Goal: Information Seeking & Learning: Learn about a topic

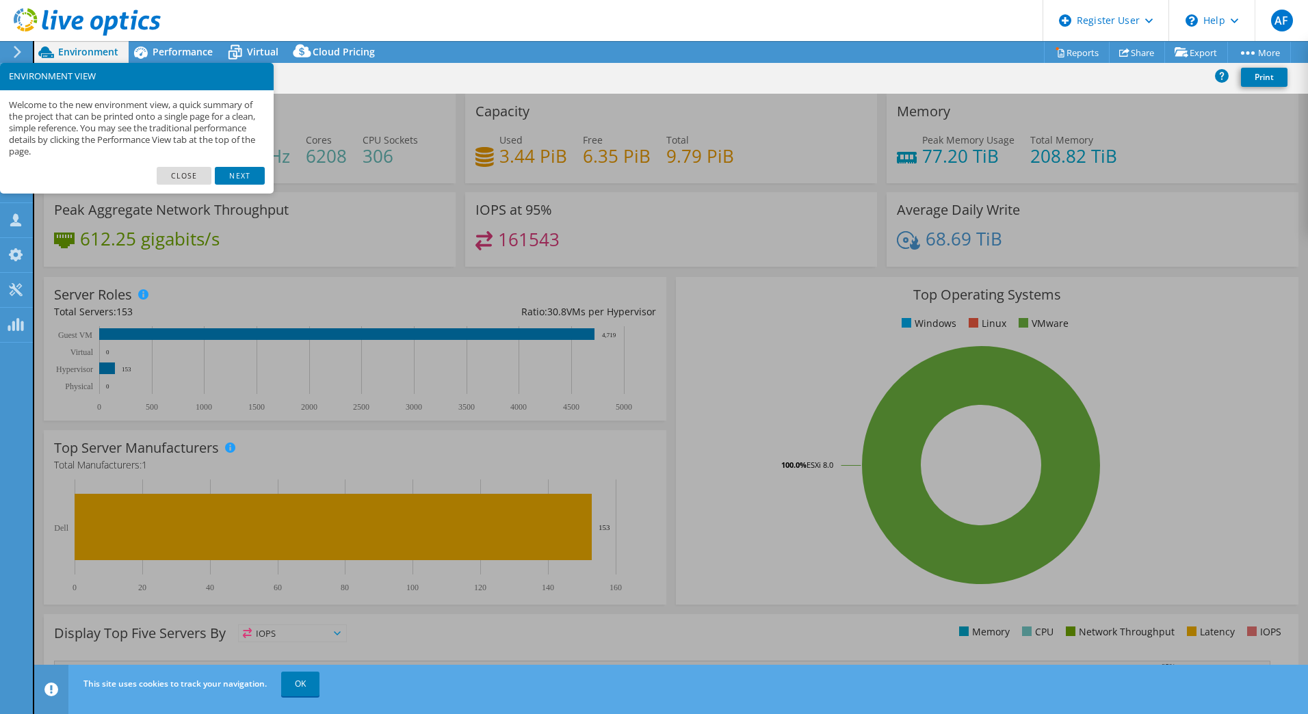
select select "USD"
click at [232, 168] on link "Next" at bounding box center [239, 176] width 49 height 18
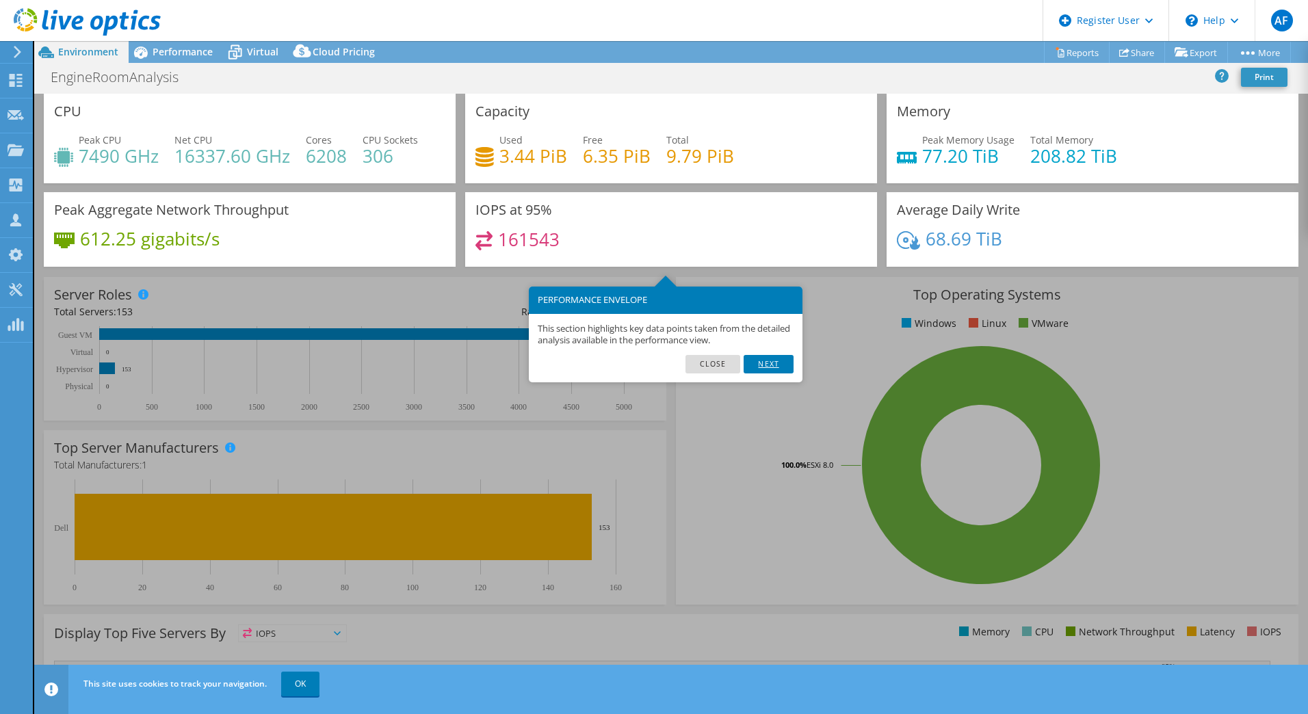
click at [759, 358] on link "Next" at bounding box center [767, 364] width 49 height 18
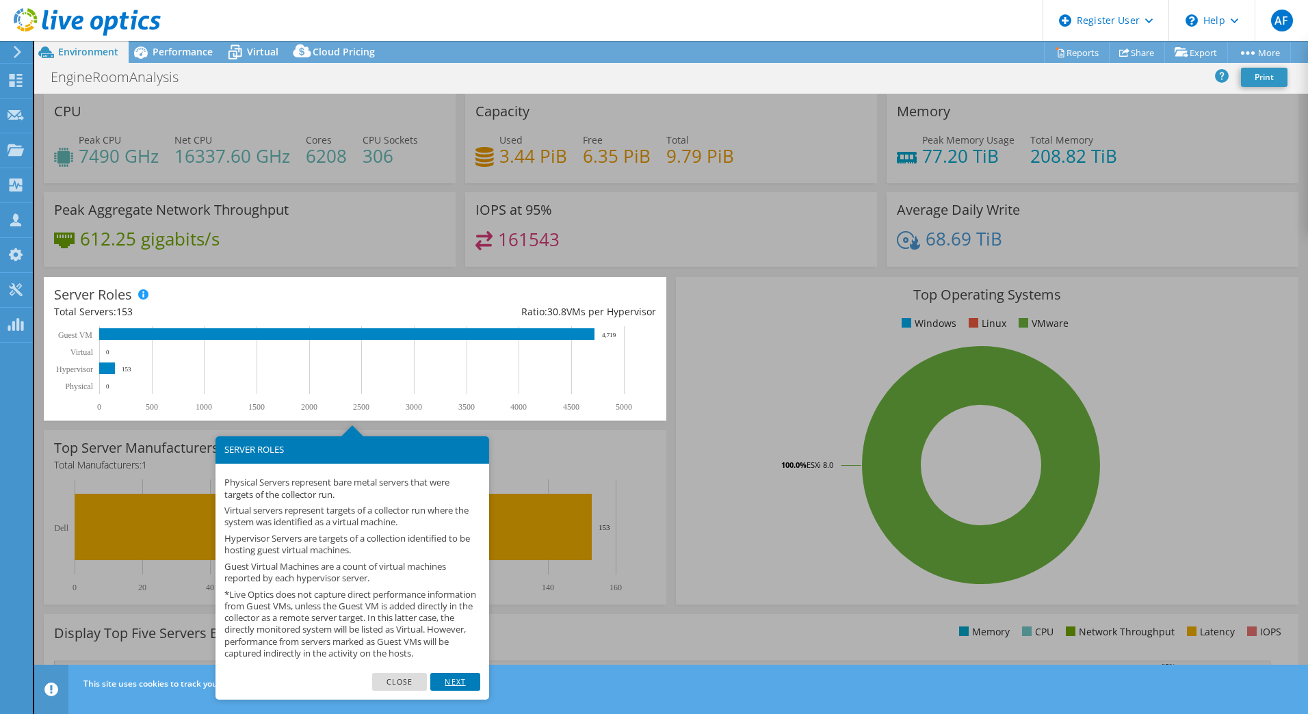
click at [460, 689] on link "Next" at bounding box center [454, 682] width 49 height 18
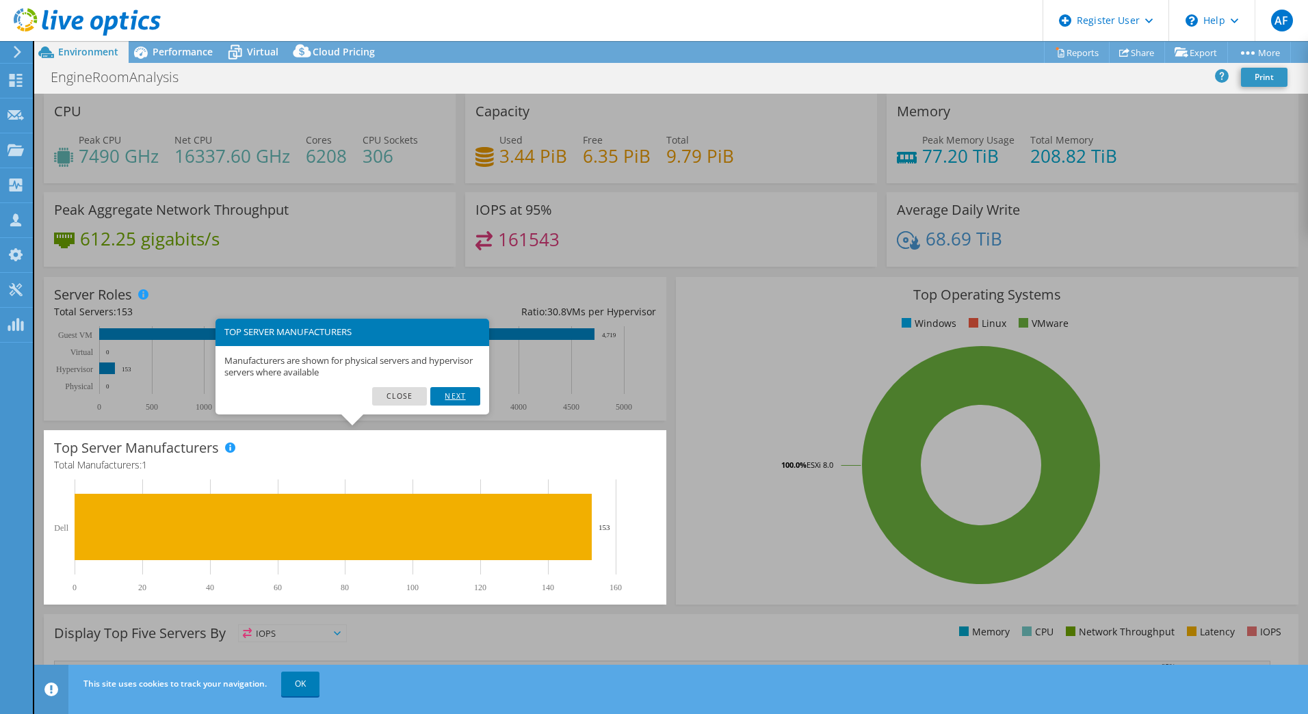
click at [471, 390] on link "Next" at bounding box center [454, 396] width 49 height 18
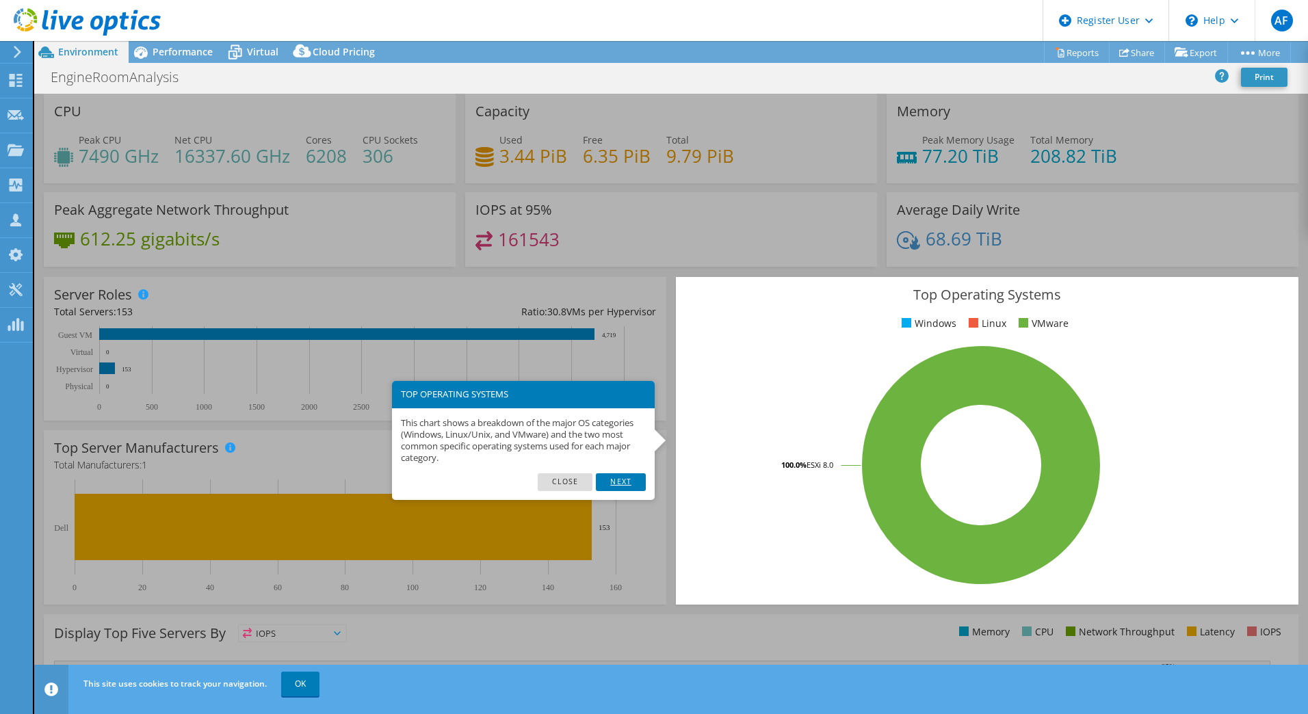
click at [618, 481] on link "Next" at bounding box center [620, 482] width 49 height 18
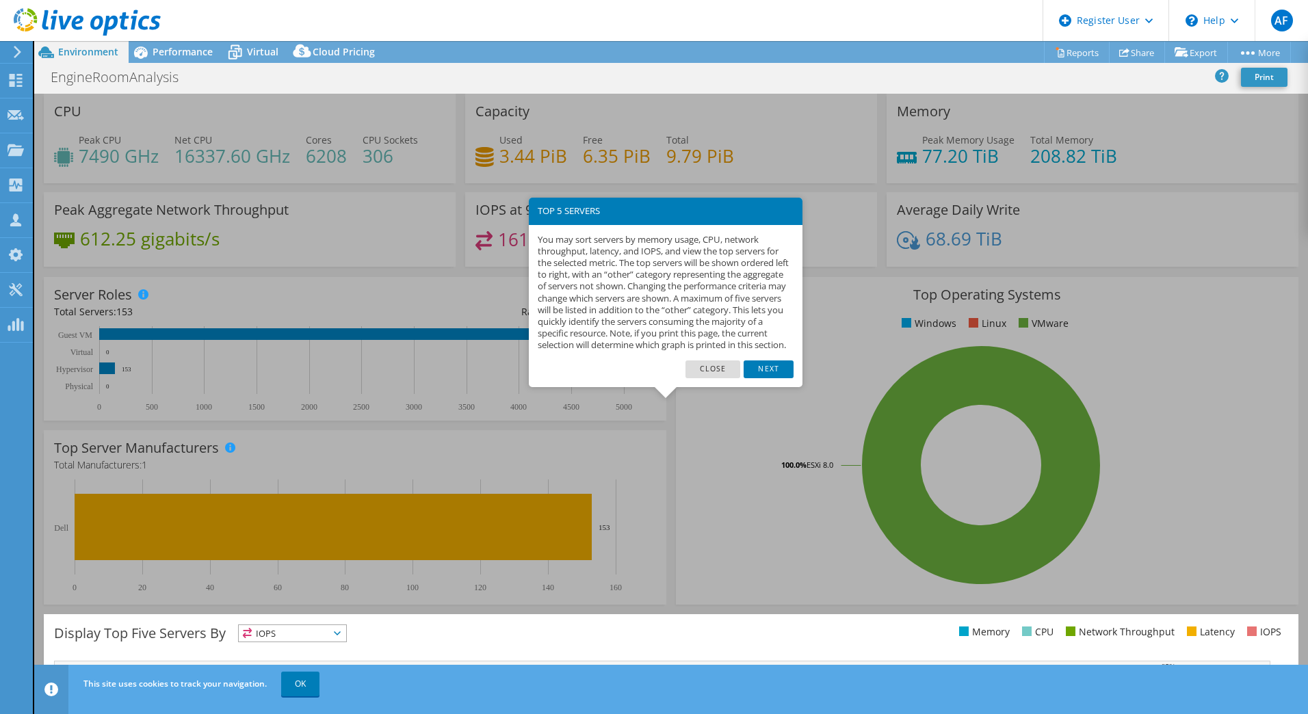
scroll to position [199, 0]
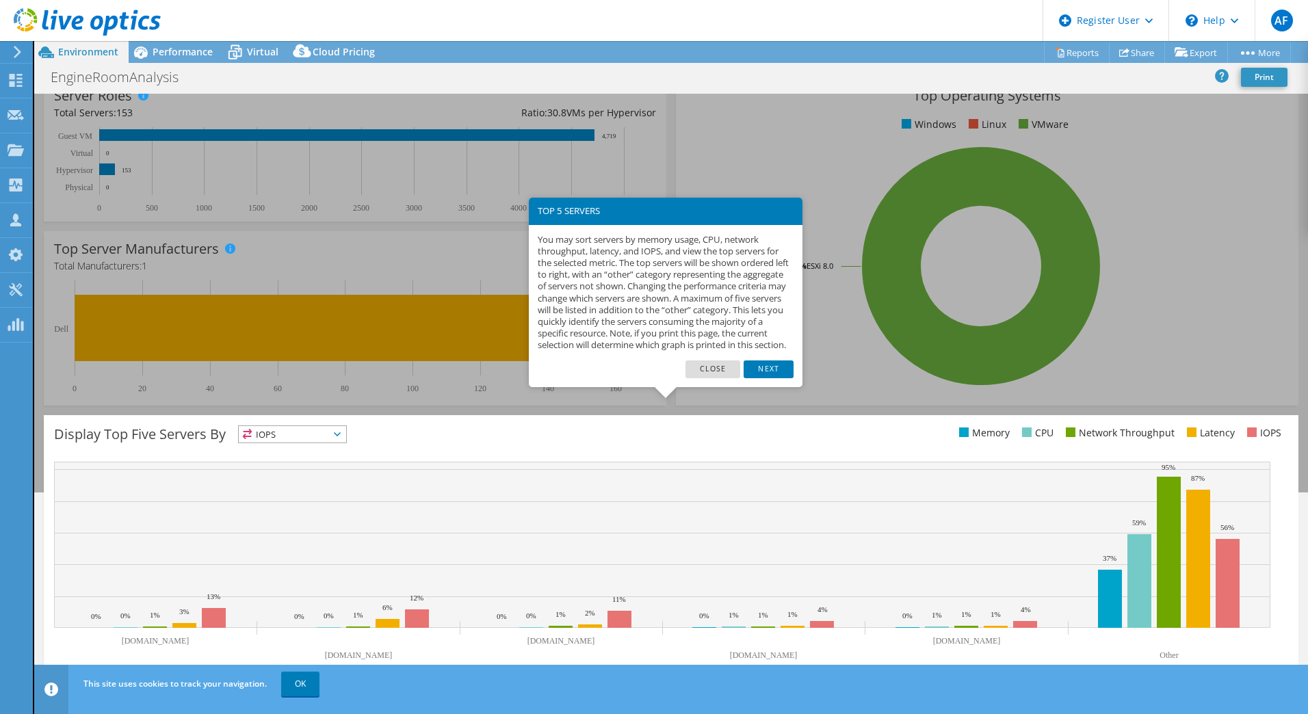
click at [770, 378] on link "Next" at bounding box center [767, 369] width 49 height 18
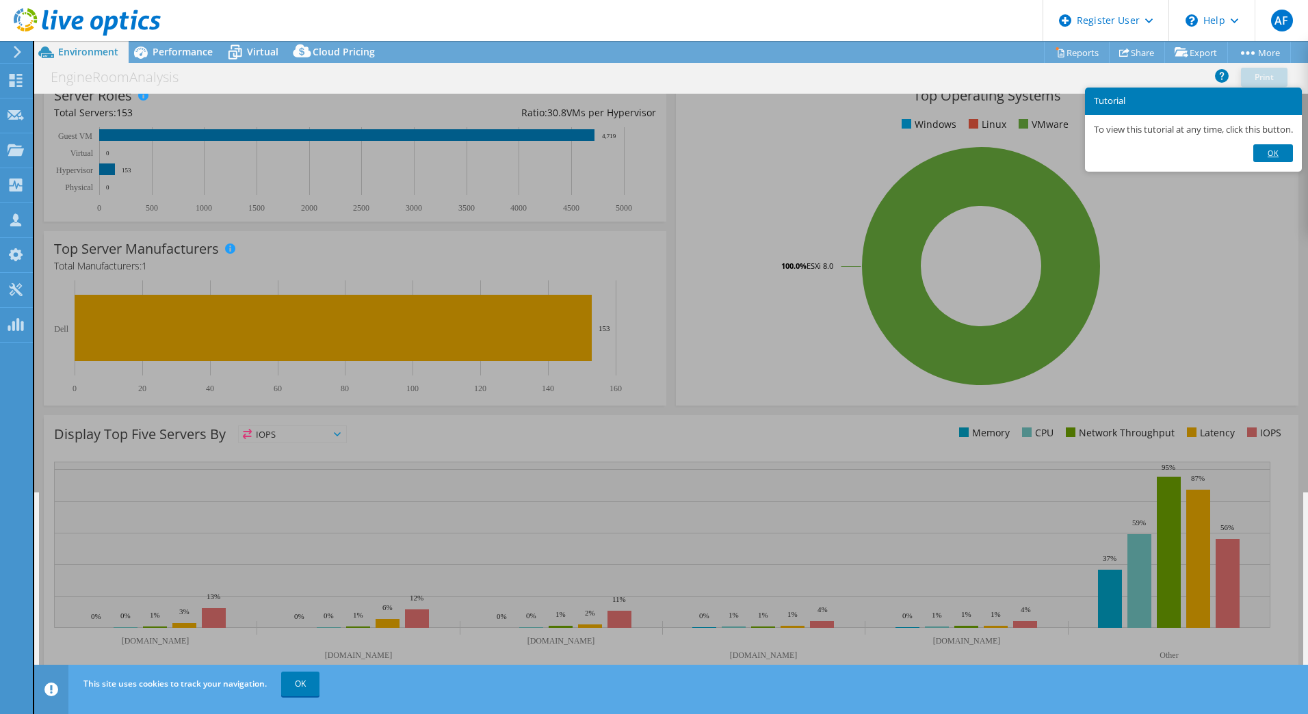
click at [1274, 158] on link "Ok" at bounding box center [1273, 153] width 40 height 18
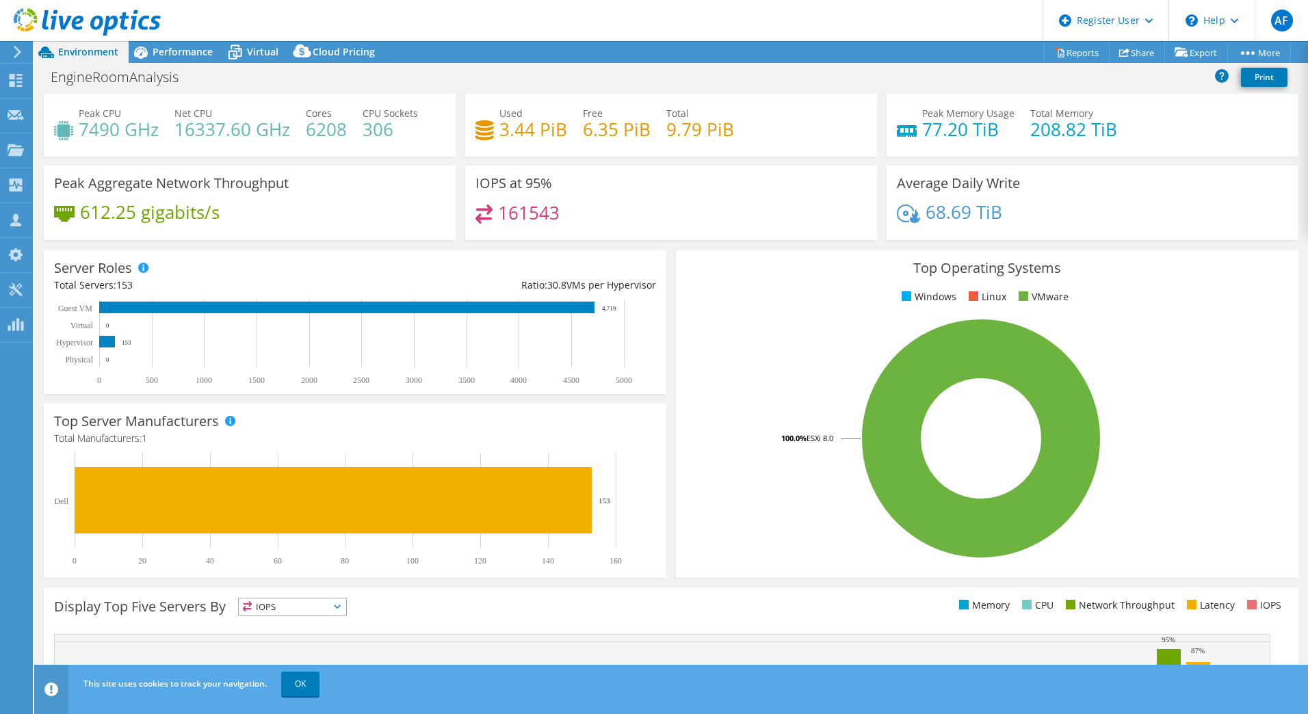
scroll to position [0, 0]
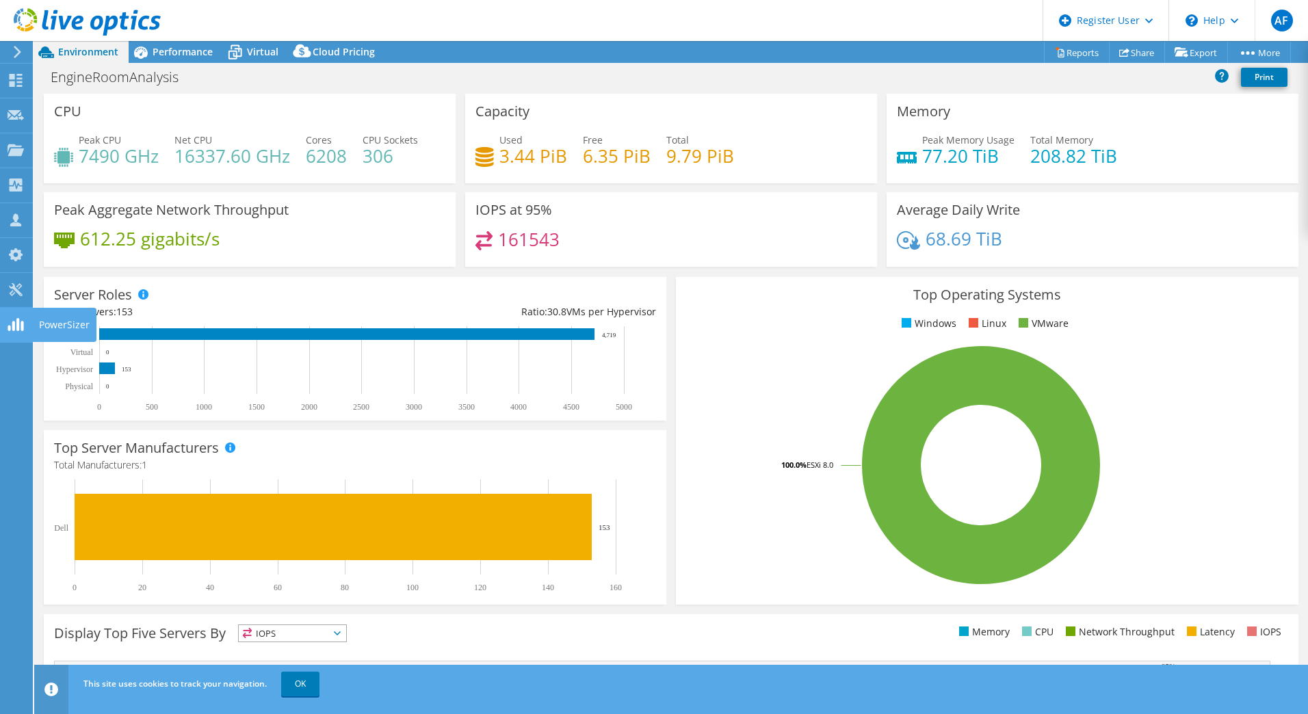
click at [17, 319] on use at bounding box center [16, 324] width 16 height 13
click at [21, 75] on use at bounding box center [16, 80] width 13 height 13
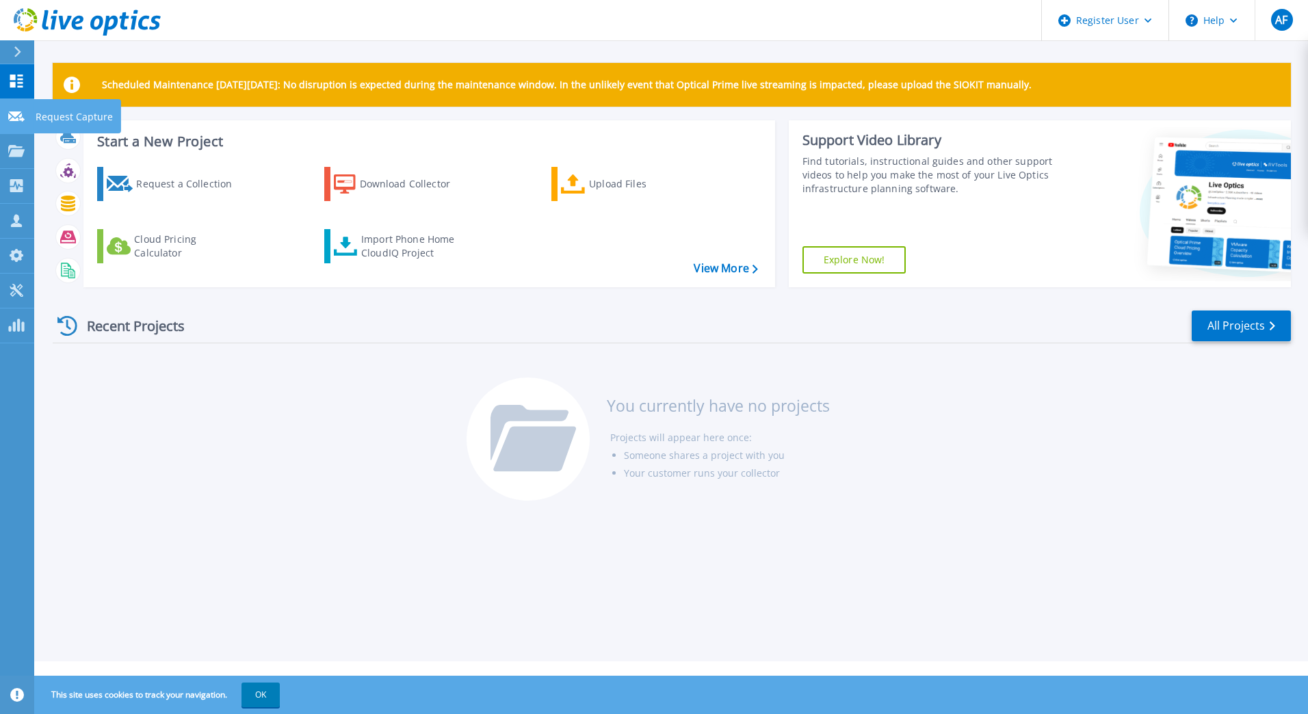
click at [25, 115] on link "Request Capture Request Capture" at bounding box center [17, 116] width 34 height 35
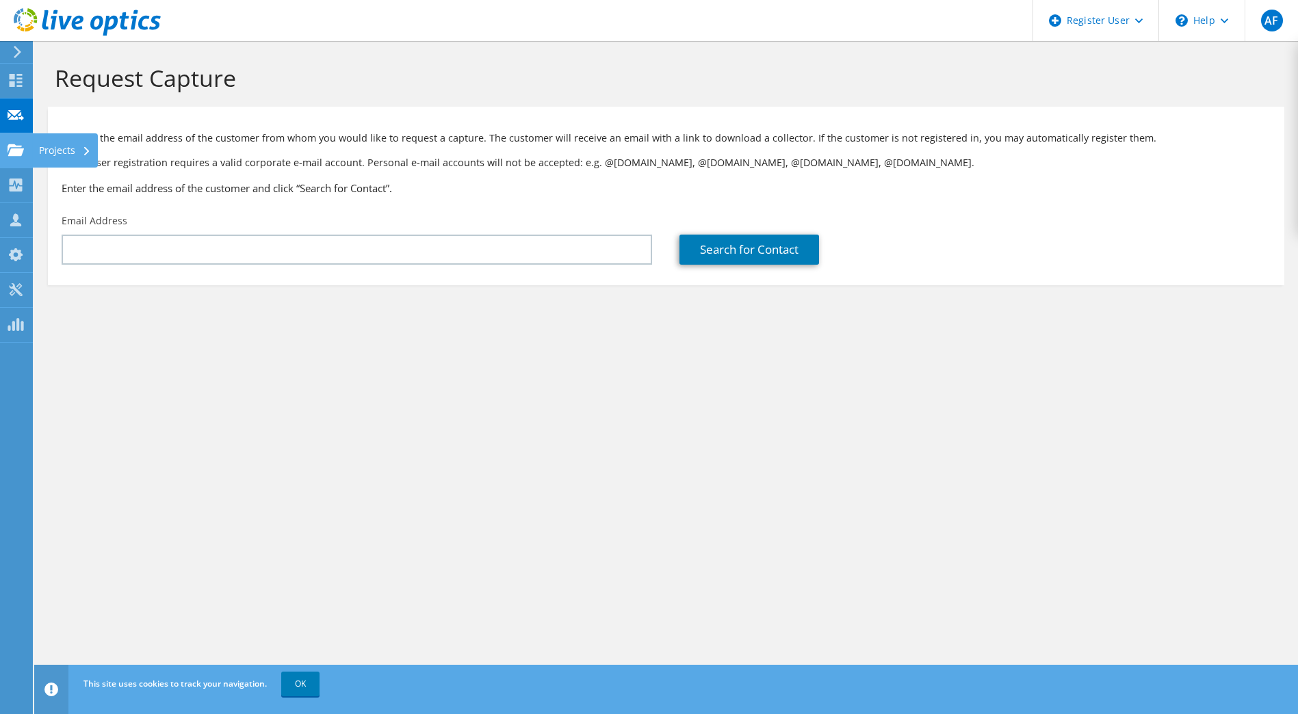
click at [14, 150] on use at bounding box center [16, 150] width 16 height 12
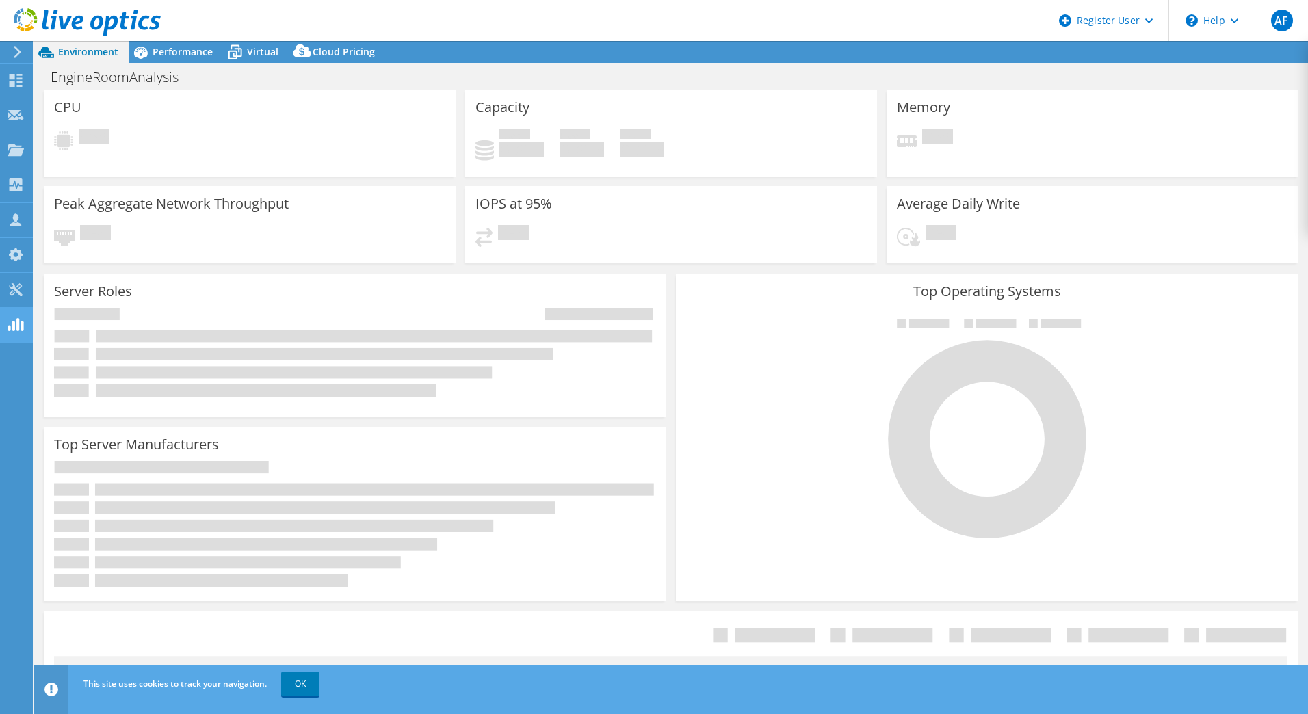
select select "USD"
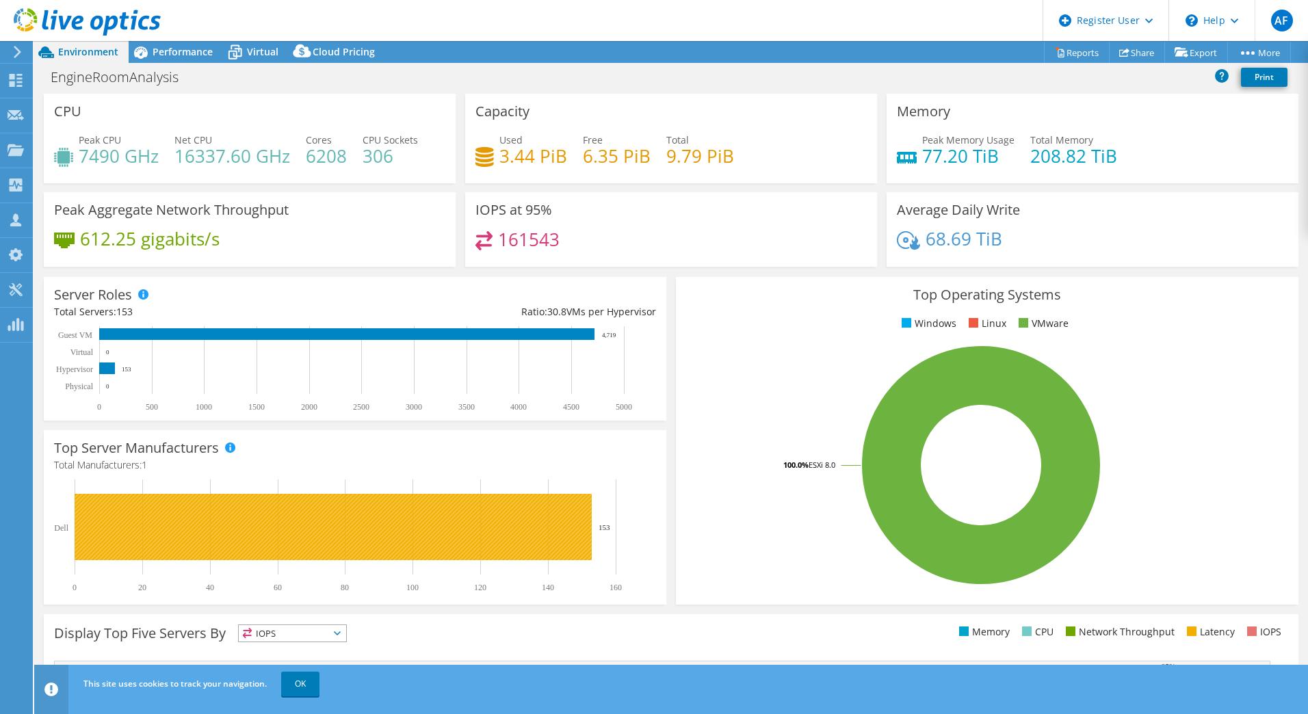
click at [343, 534] on rect at bounding box center [333, 527] width 517 height 66
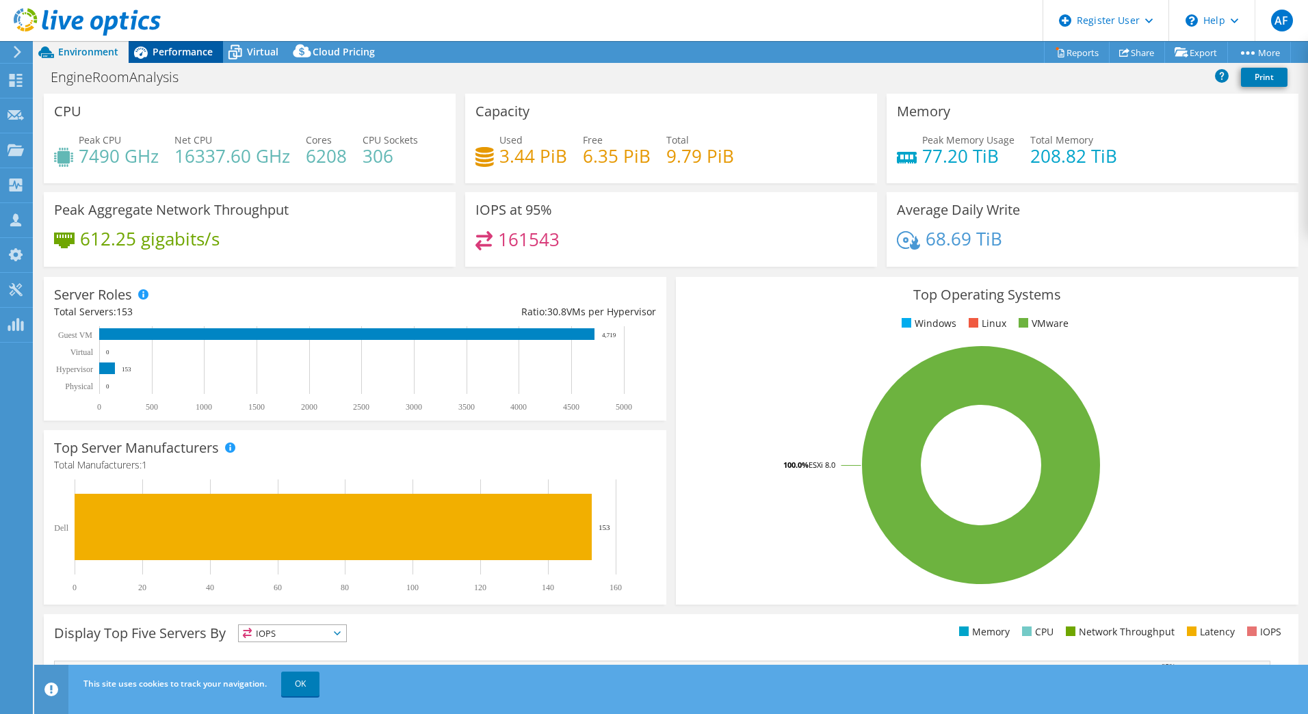
click at [196, 47] on span "Performance" at bounding box center [183, 51] width 60 height 13
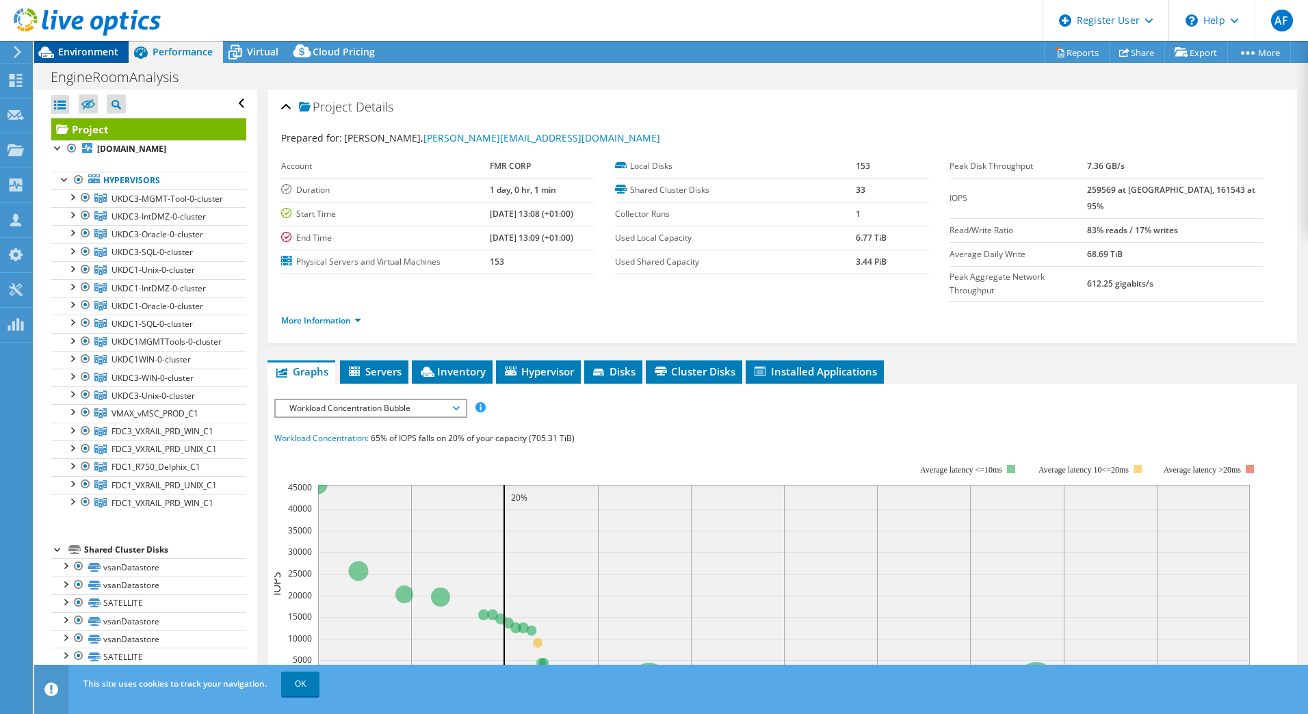
click at [105, 45] on div at bounding box center [80, 23] width 161 height 46
click at [98, 53] on span "Environment" at bounding box center [88, 51] width 60 height 13
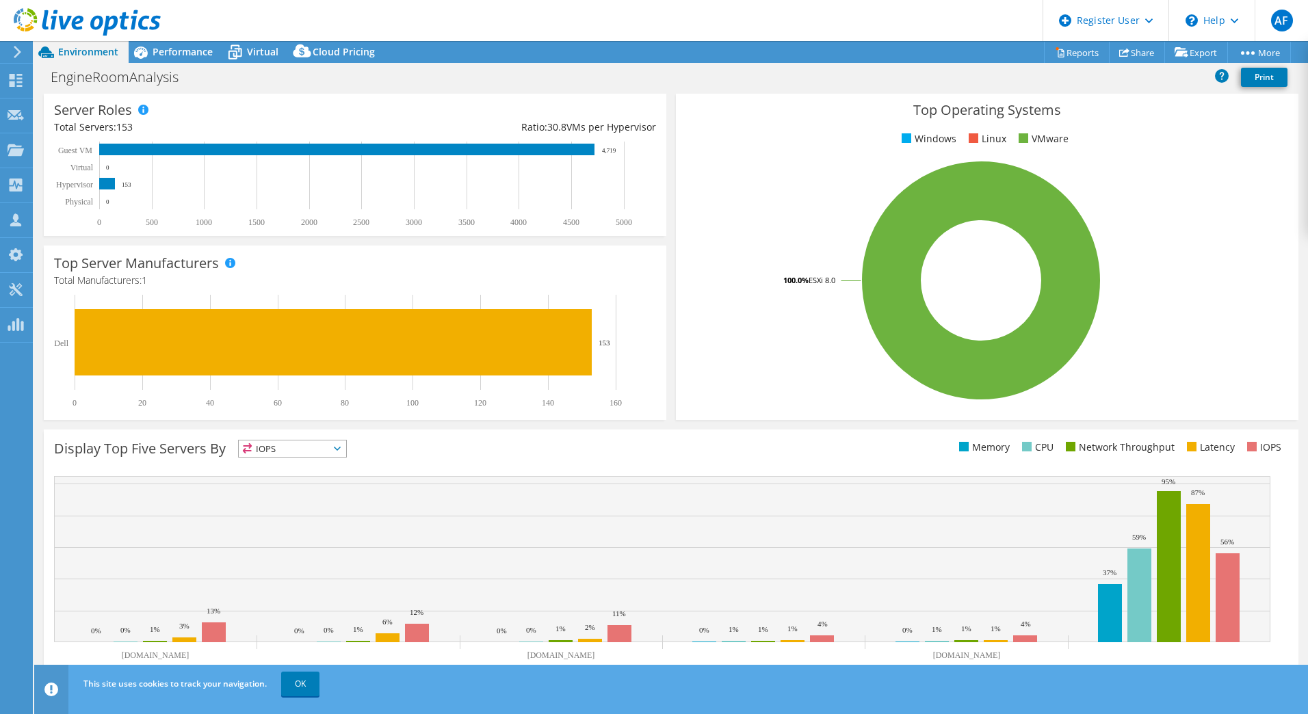
scroll to position [199, 0]
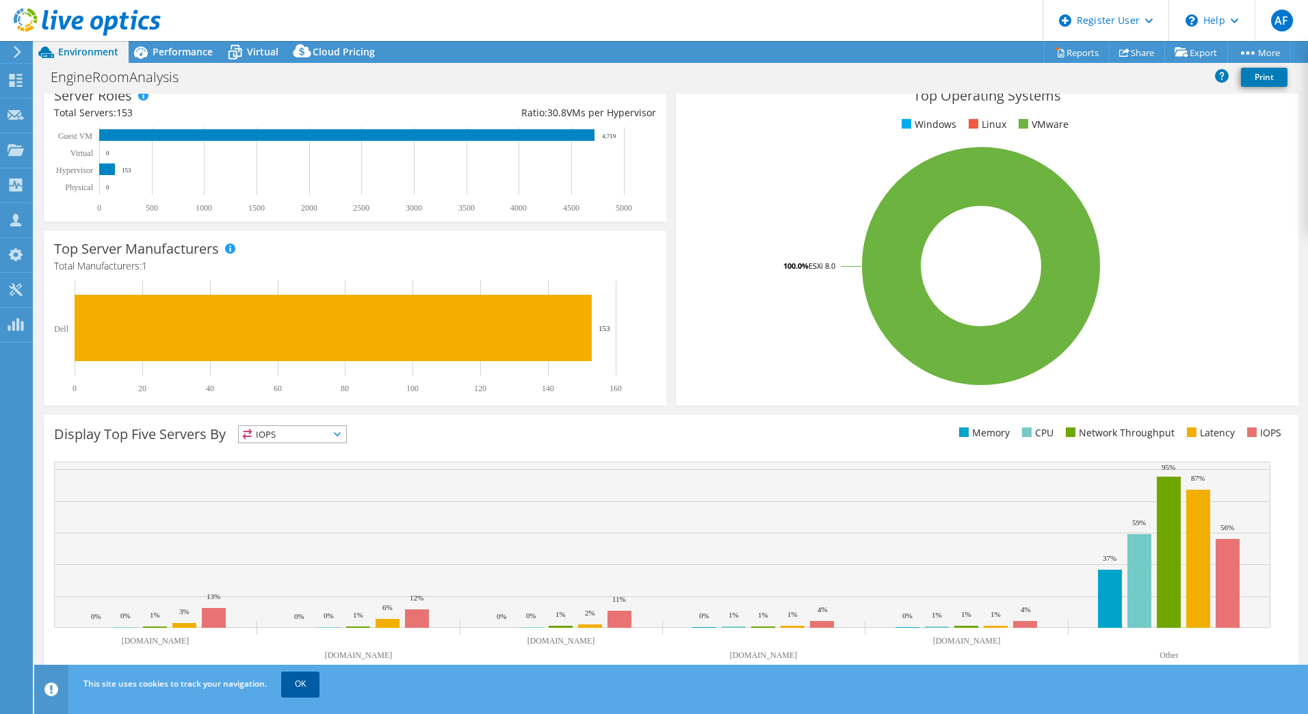
click at [305, 687] on link "OK" at bounding box center [300, 684] width 38 height 25
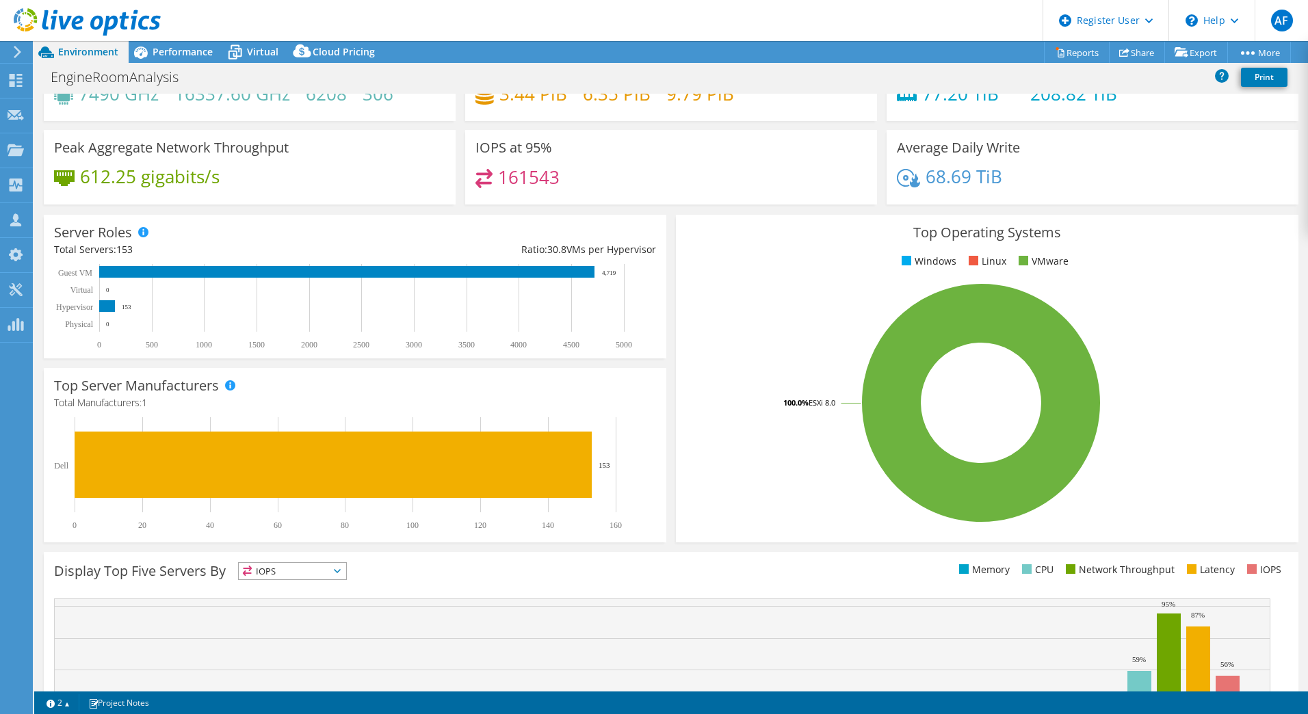
scroll to position [0, 0]
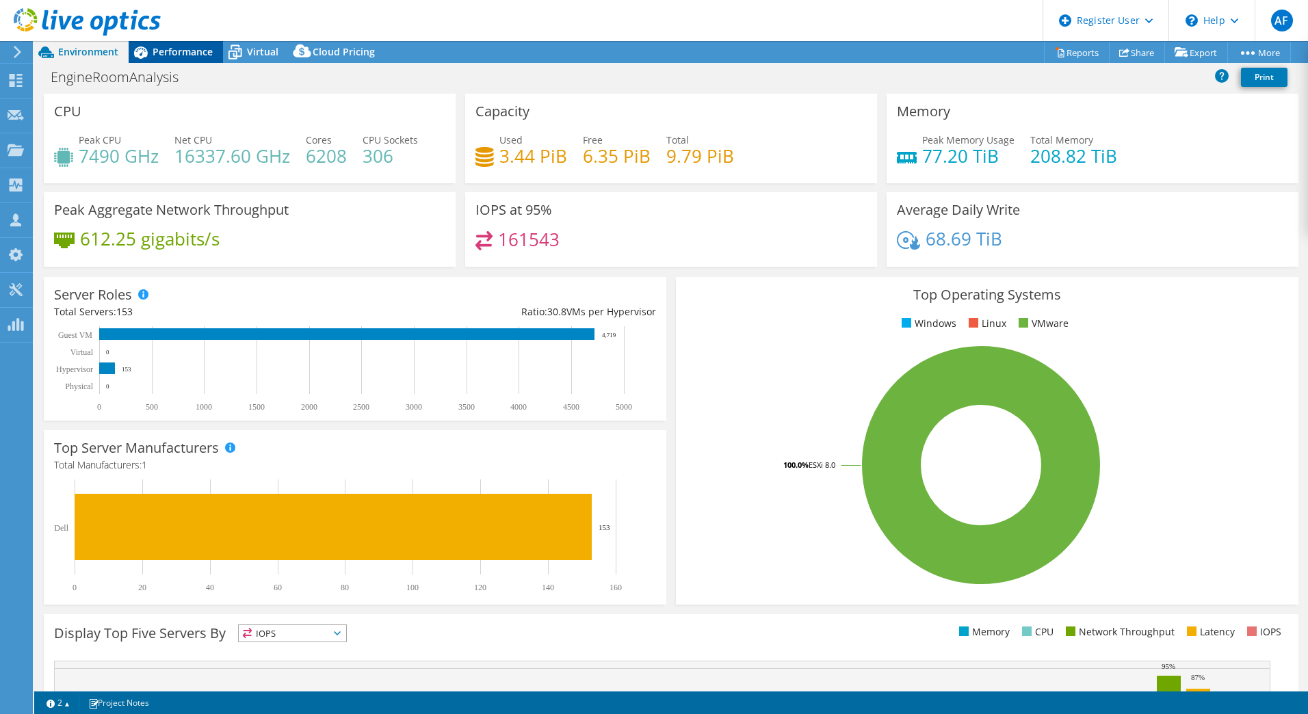
click at [189, 49] on span "Performance" at bounding box center [183, 51] width 60 height 13
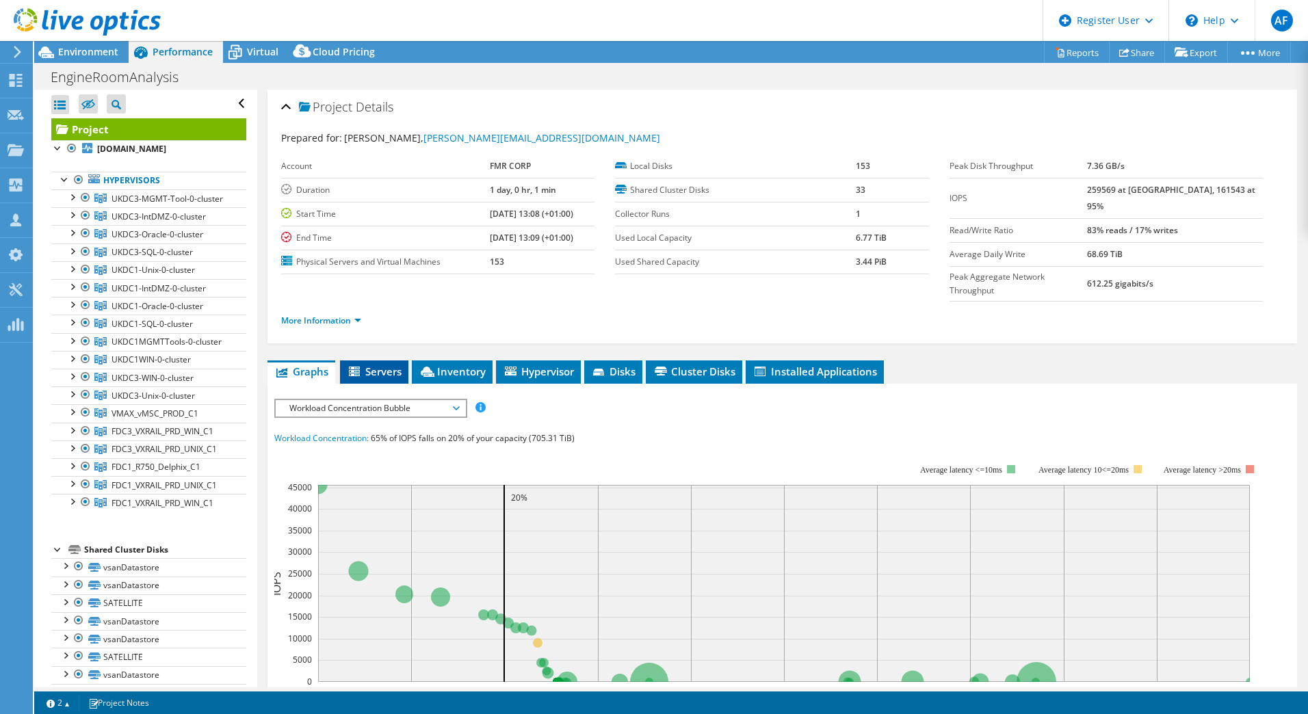
click at [382, 360] on li "Servers" at bounding box center [374, 371] width 68 height 23
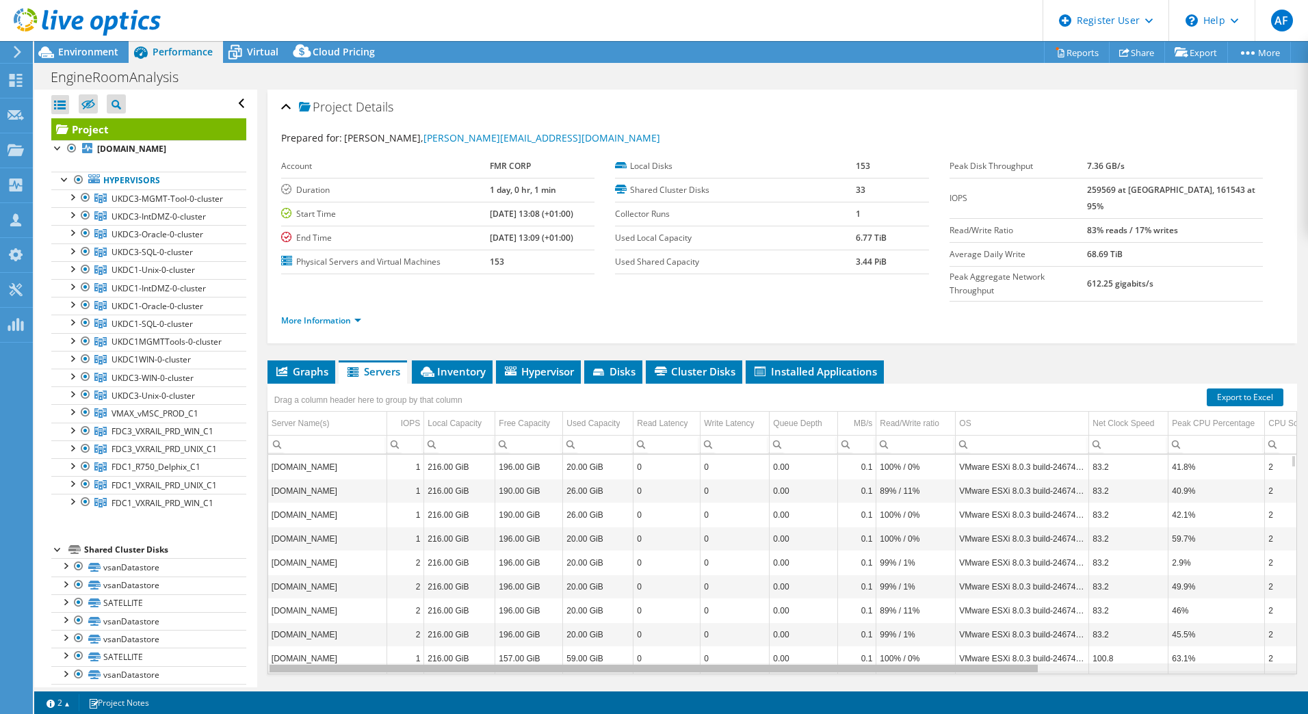
drag, startPoint x: 733, startPoint y: 643, endPoint x: 475, endPoint y: 614, distance: 259.5
click at [532, 628] on body "AF Dell User Adam Fox Adam.R.Fox@dell.com Dell My Profile Log Out \n Help Explo…" at bounding box center [654, 357] width 1308 height 714
drag, startPoint x: 443, startPoint y: 325, endPoint x: 440, endPoint y: 337, distance: 12.5
click at [440, 337] on div "Project Details Prepared for: Gareth Brown, gareth.brown@fil.com Account FMR CO…" at bounding box center [782, 408] width 1050 height 637
drag, startPoint x: 440, startPoint y: 337, endPoint x: 434, endPoint y: 344, distance: 9.7
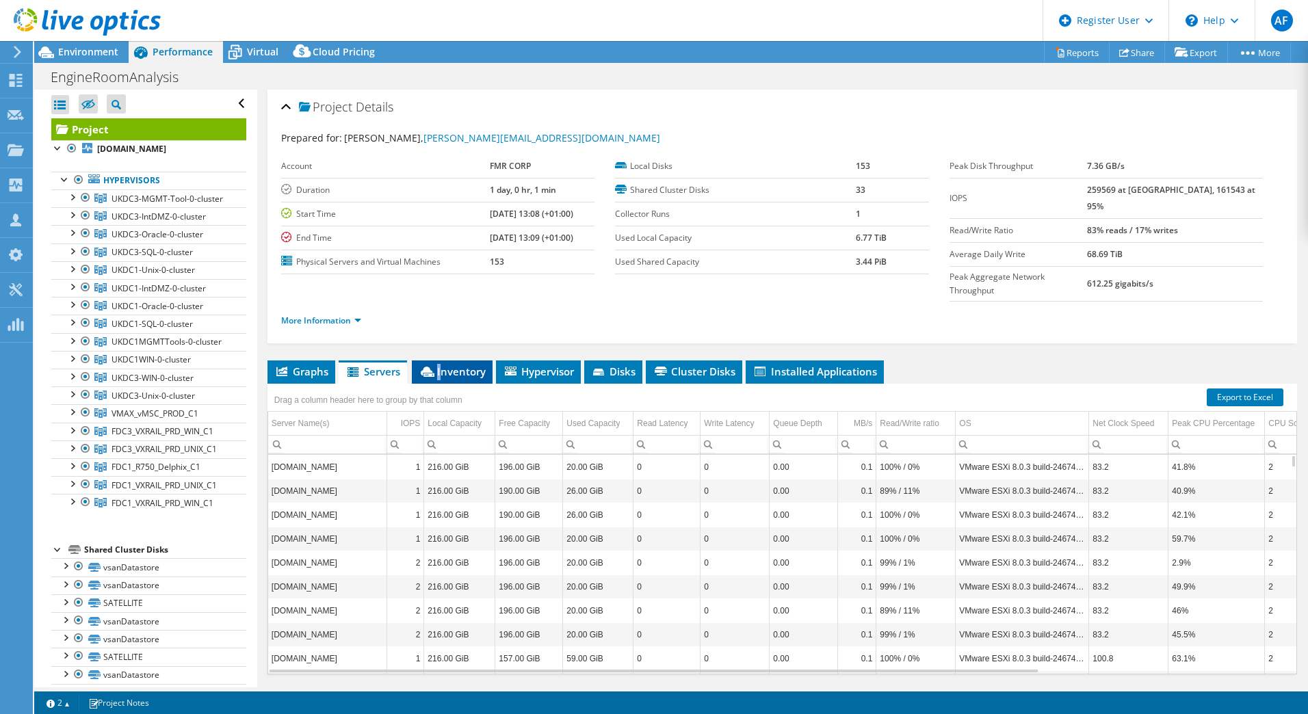
click at [434, 367] on icon at bounding box center [428, 372] width 14 height 10
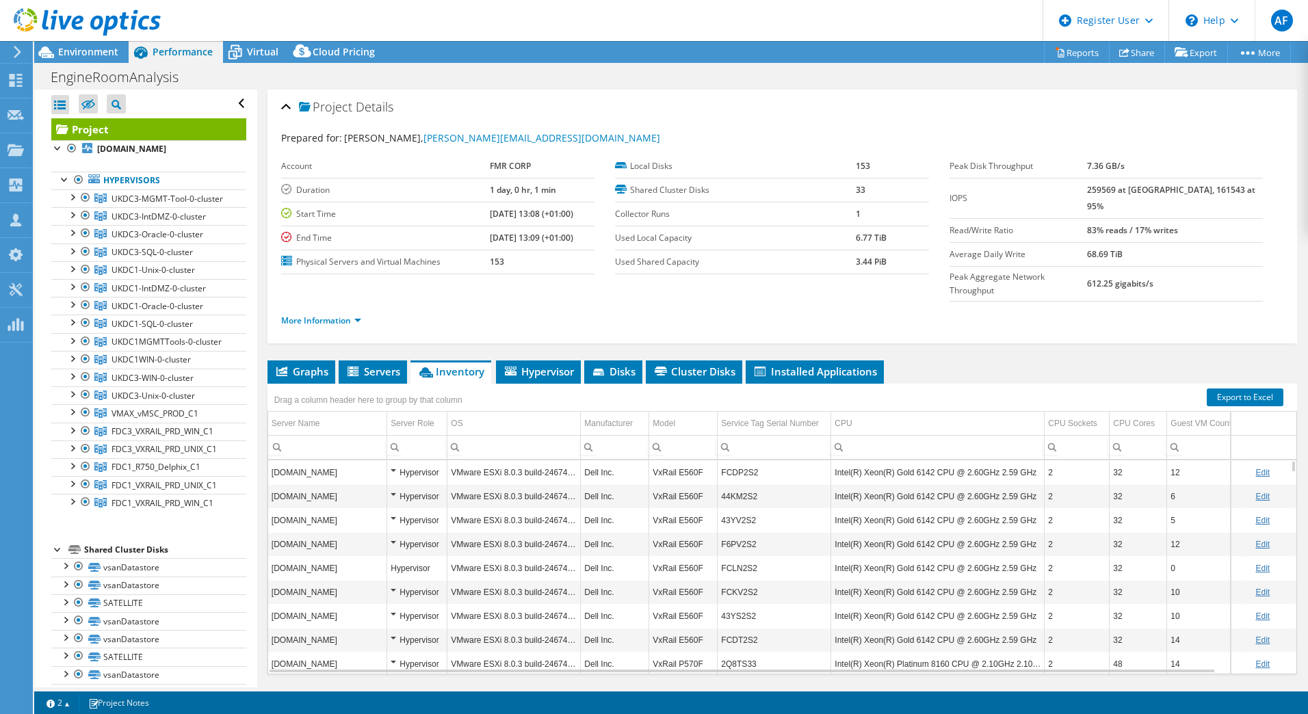
click at [321, 460] on td "[DOMAIN_NAME]" at bounding box center [327, 472] width 119 height 24
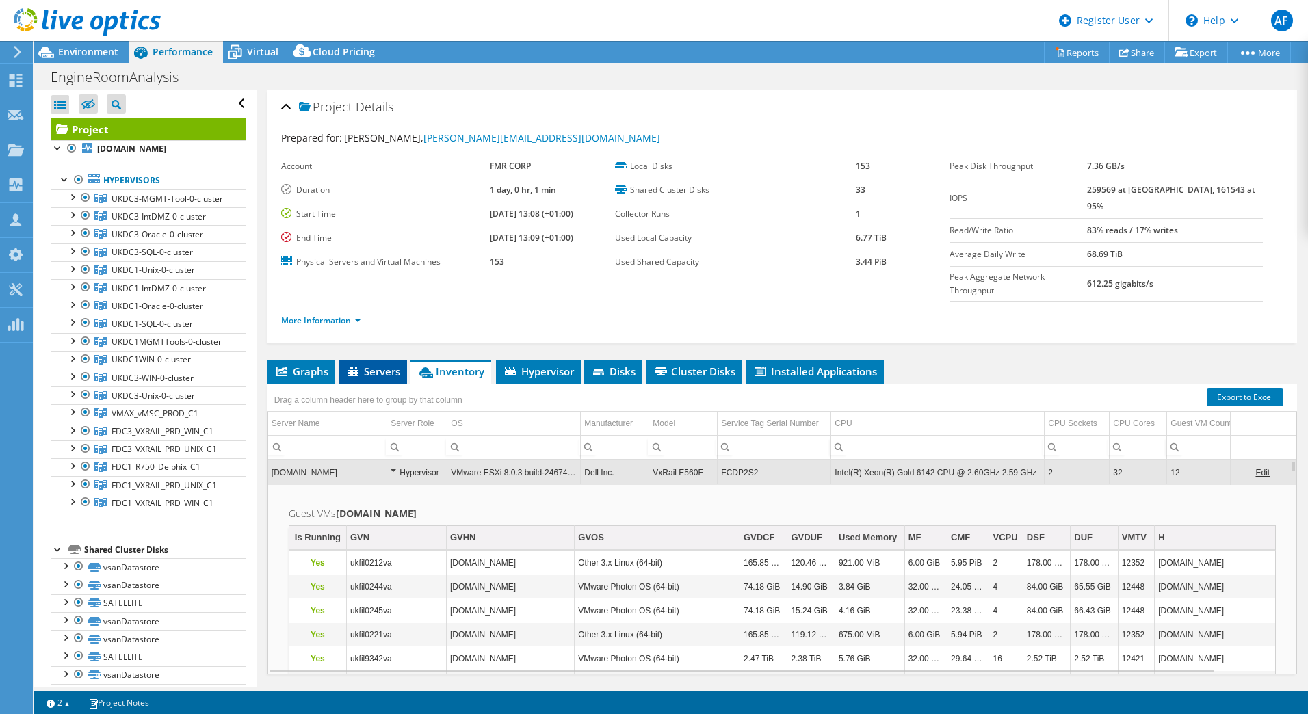
click at [356, 367] on icon at bounding box center [352, 372] width 11 height 10
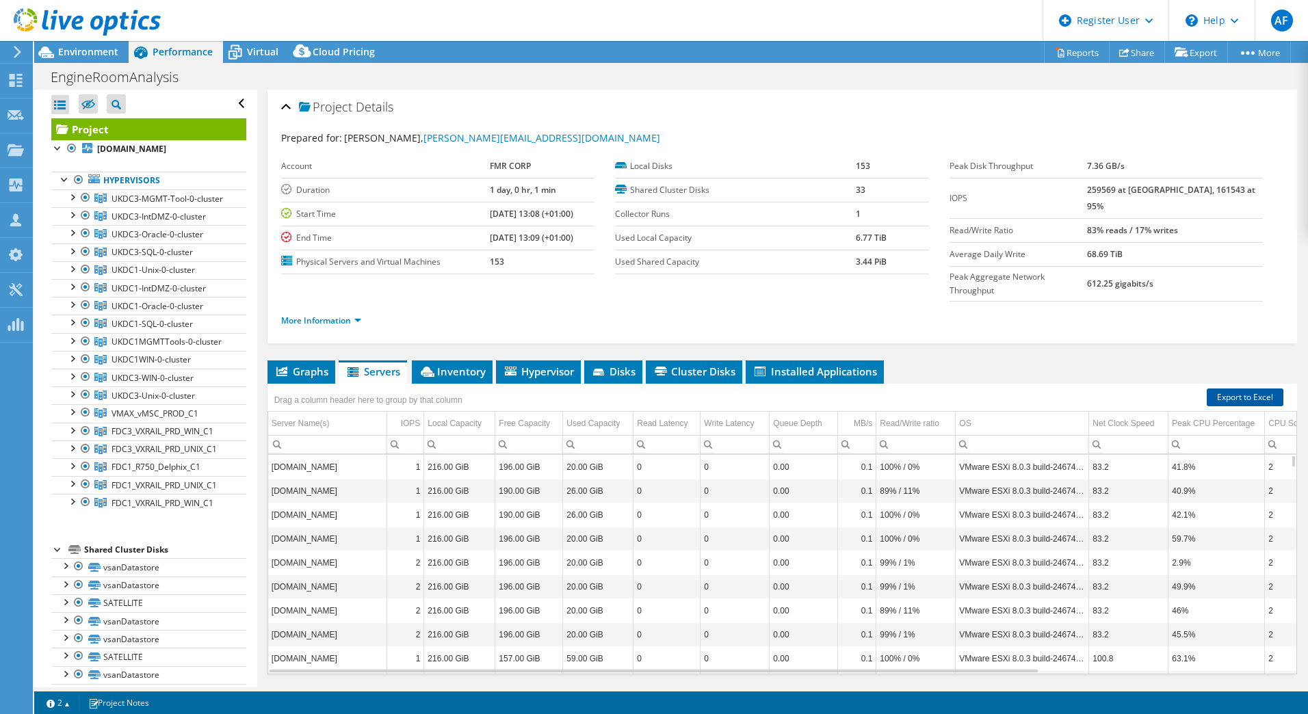
click at [1207, 389] on link "Export to Excel" at bounding box center [1245, 398] width 77 height 18
click at [447, 365] on span "Inventory" at bounding box center [452, 372] width 67 height 14
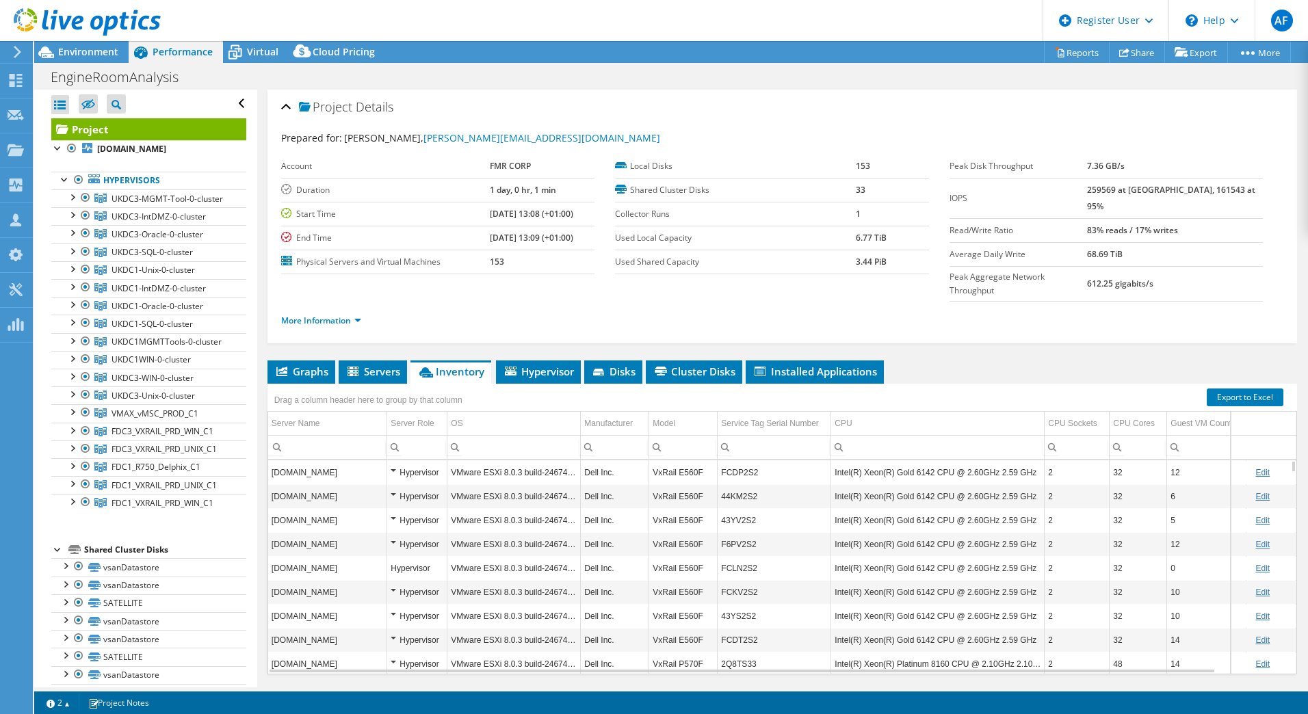
click at [351, 460] on td "[DOMAIN_NAME]" at bounding box center [327, 472] width 119 height 24
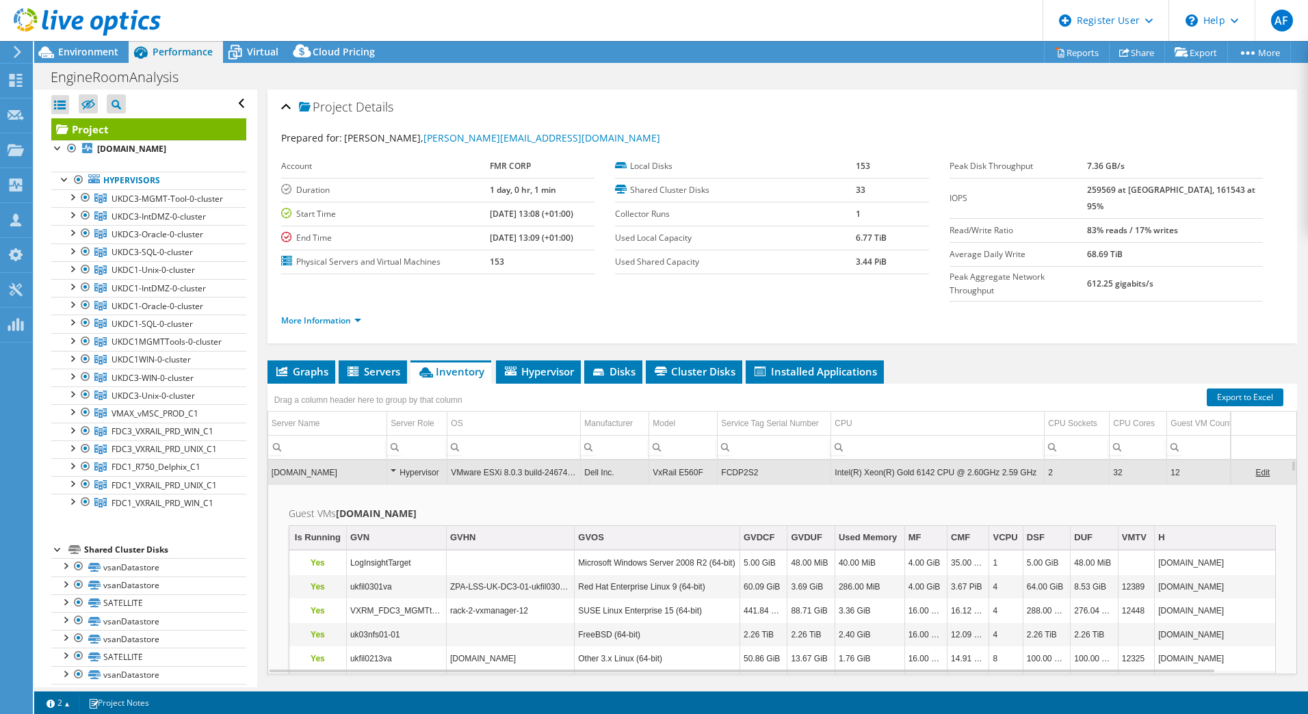
click at [326, 460] on td "[DOMAIN_NAME]" at bounding box center [327, 472] width 119 height 24
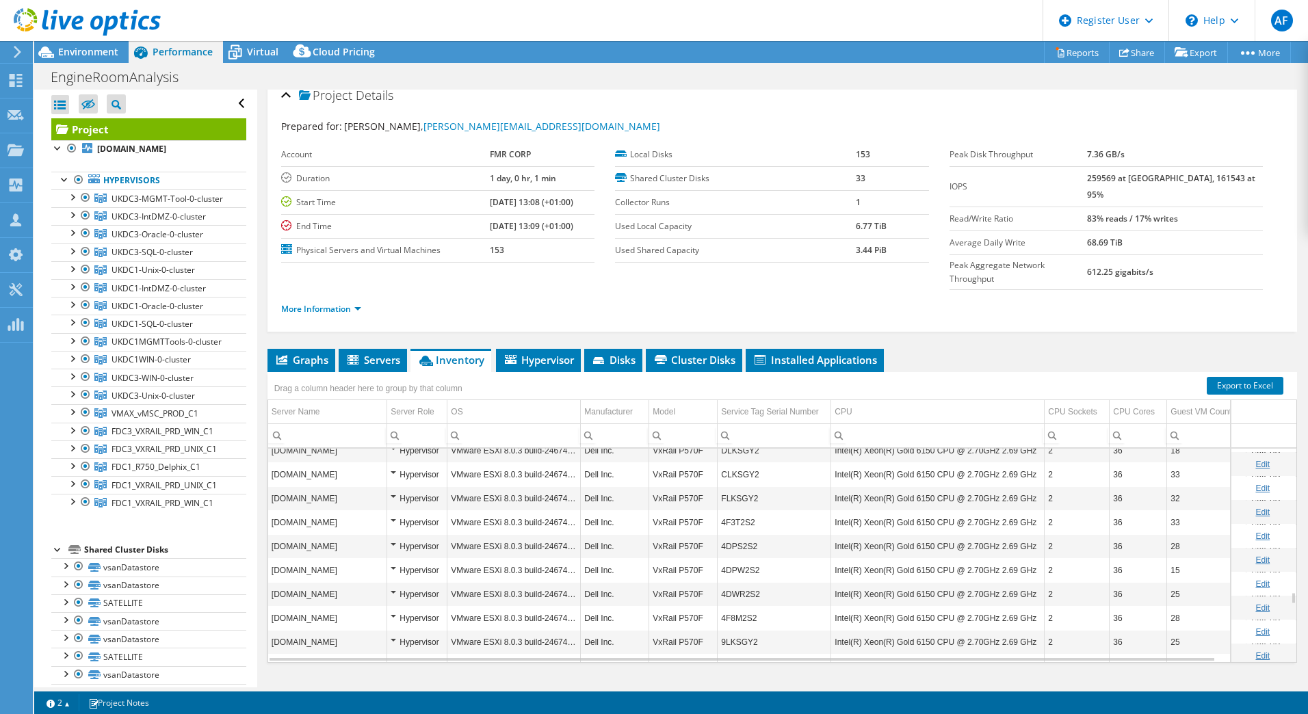
scroll to position [2462, 0]
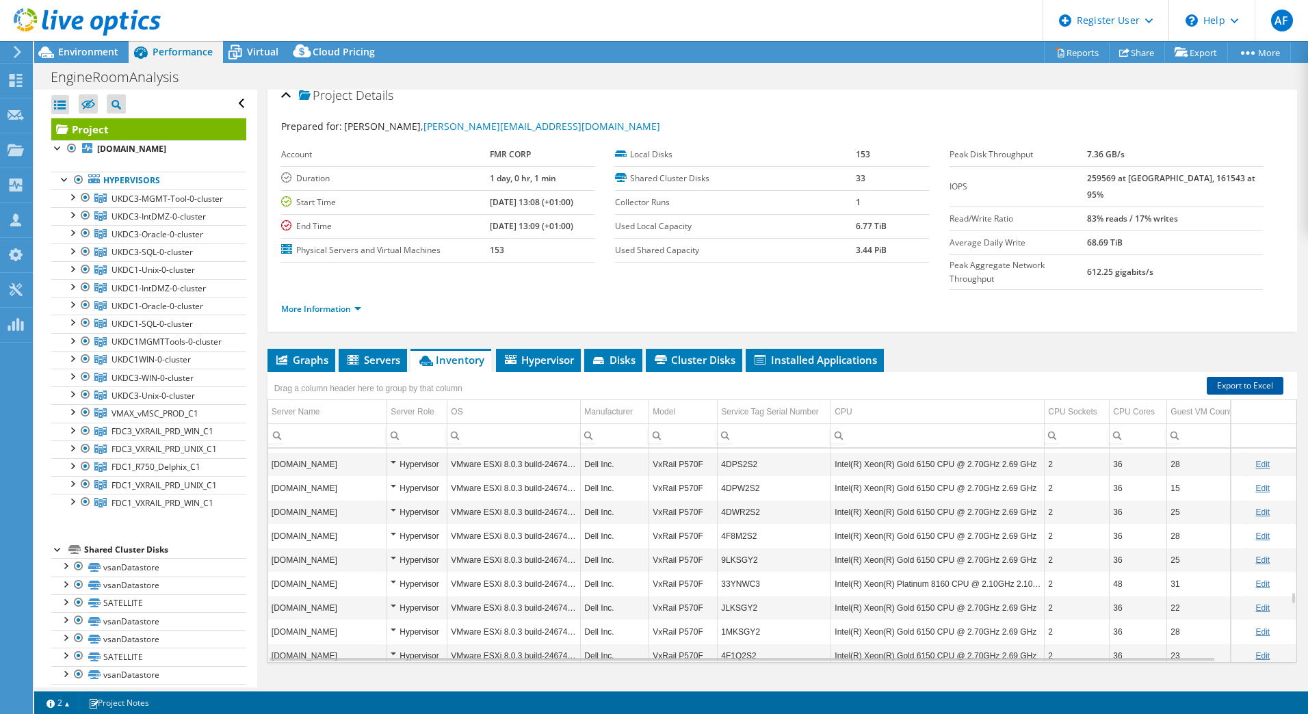
click at [1237, 377] on link "Export to Excel" at bounding box center [1245, 386] width 77 height 18
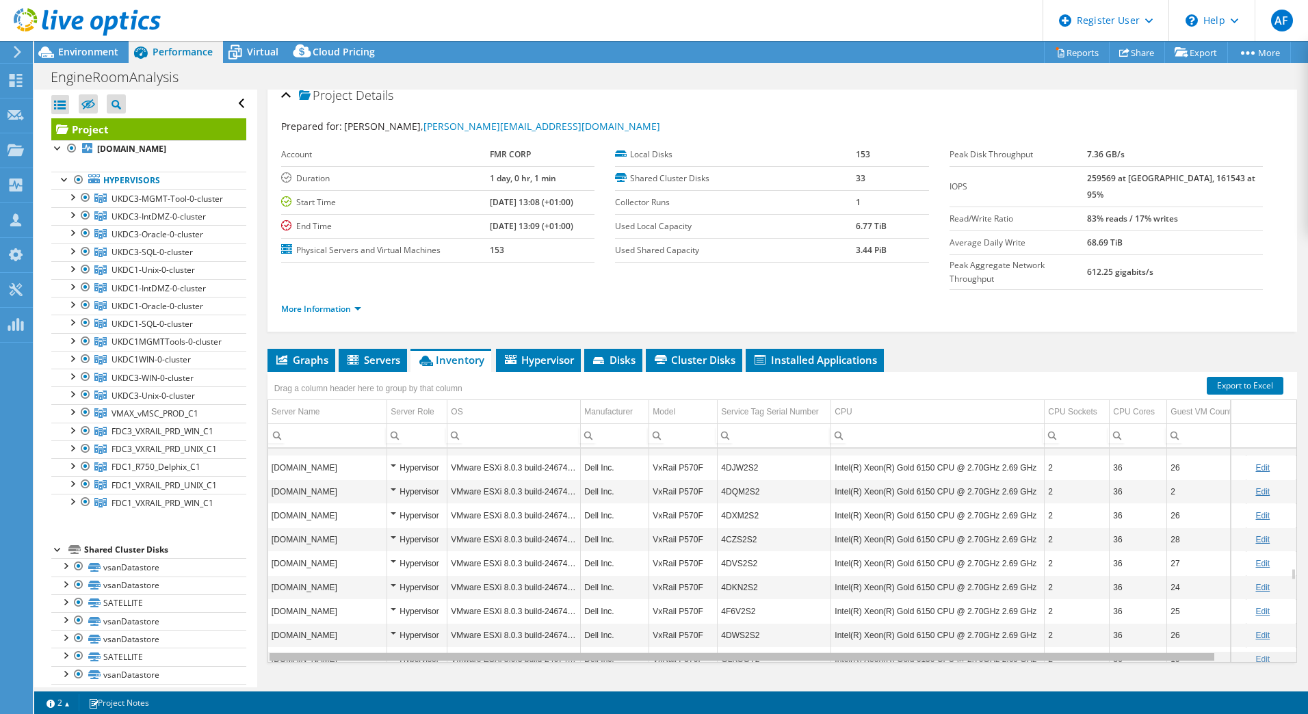
scroll to position [0, 76]
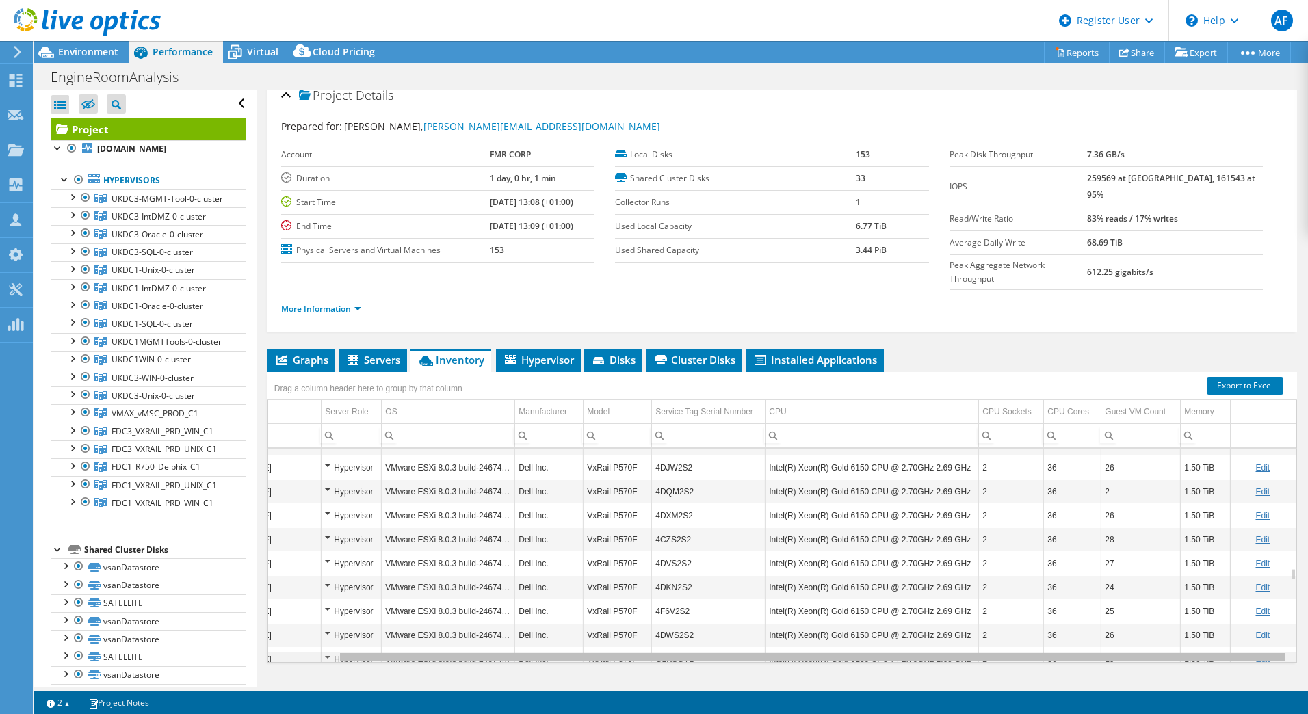
drag, startPoint x: 1036, startPoint y: 631, endPoint x: 1205, endPoint y: 617, distance: 169.6
click at [1205, 617] on body "AF Dell User Adam Fox Adam.R.Fox@dell.com Dell My Profile Log Out \n Help Explo…" at bounding box center [654, 357] width 1308 height 714
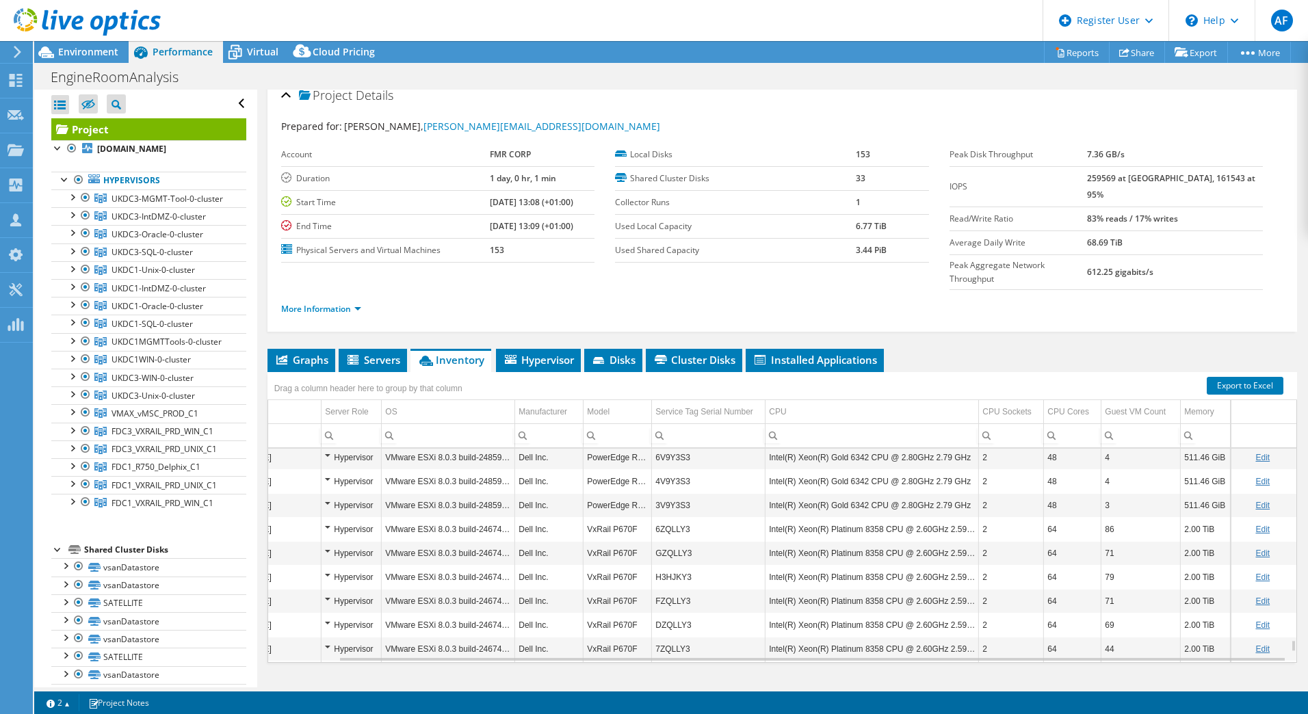
scroll to position [3456, 76]
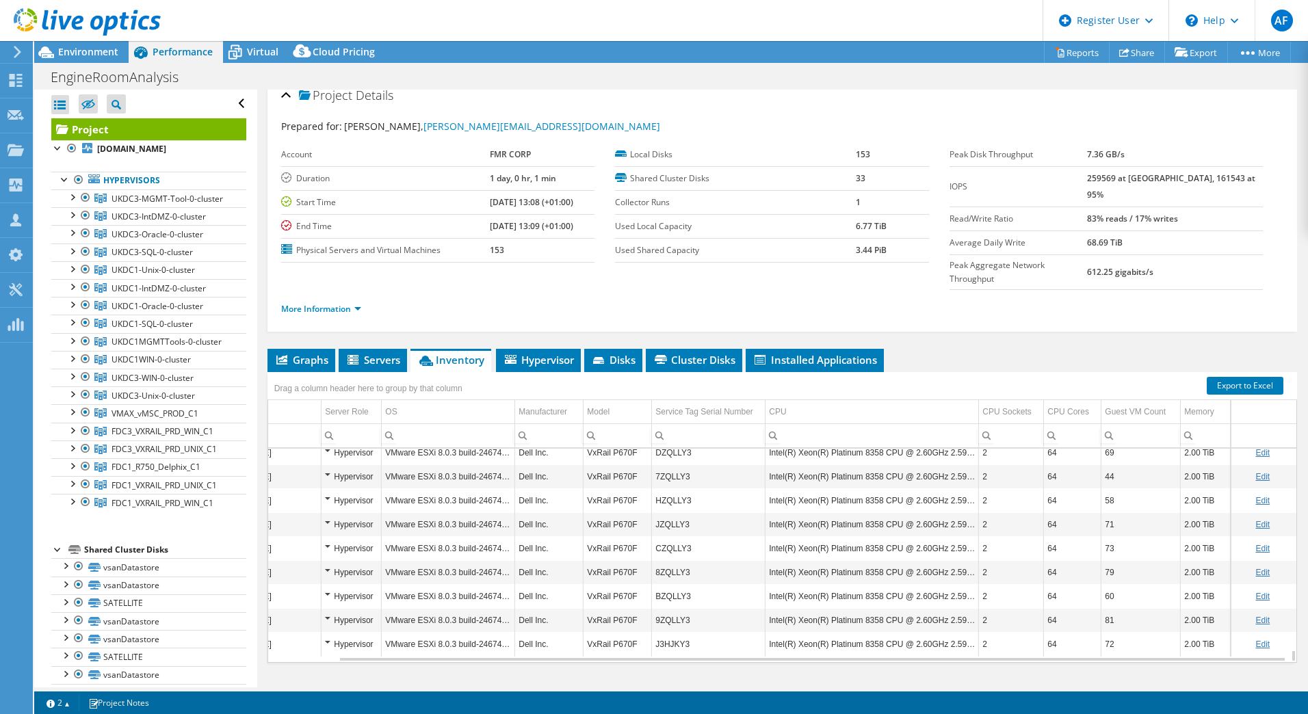
click at [865, 632] on td "Intel(R) Xeon(R) Platinum 8358 CPU @ 2.60GHz 2.59 GHz" at bounding box center [871, 644] width 213 height 24
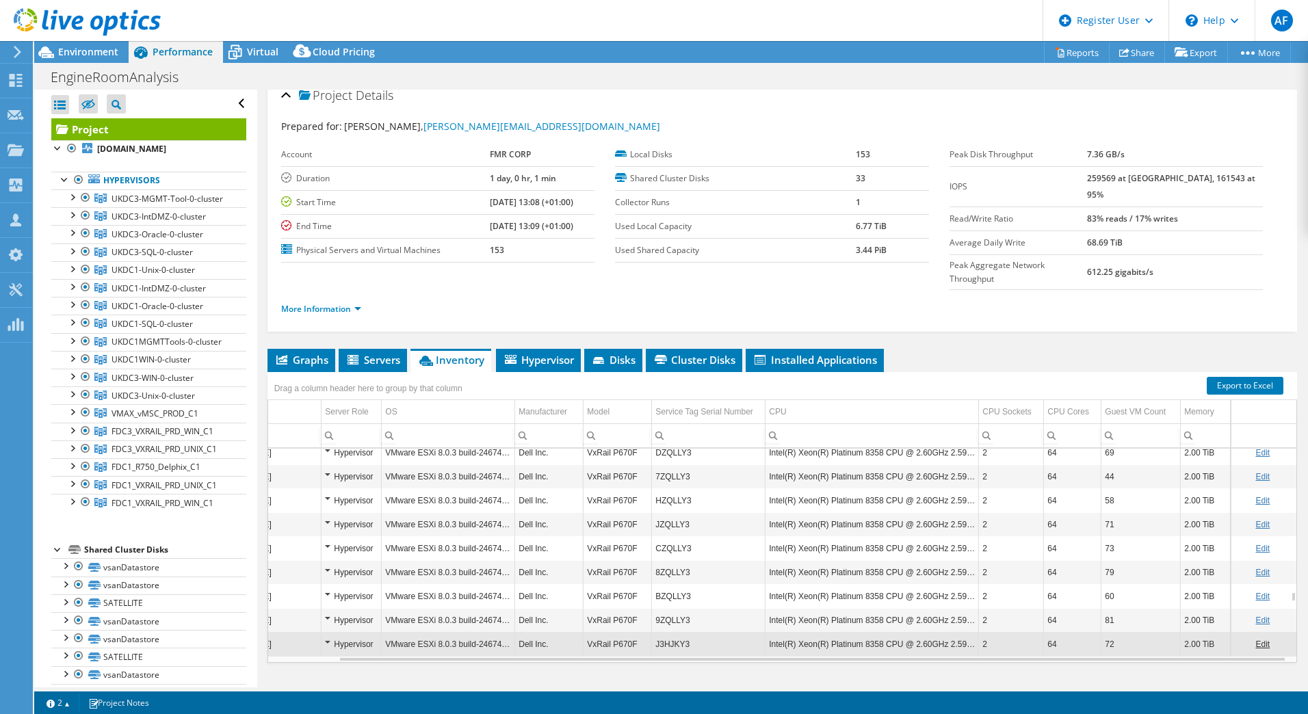
click at [825, 632] on td "Intel(R) Xeon(R) Platinum 8358 CPU @ 2.60GHz 2.59 GHz" at bounding box center [871, 644] width 213 height 24
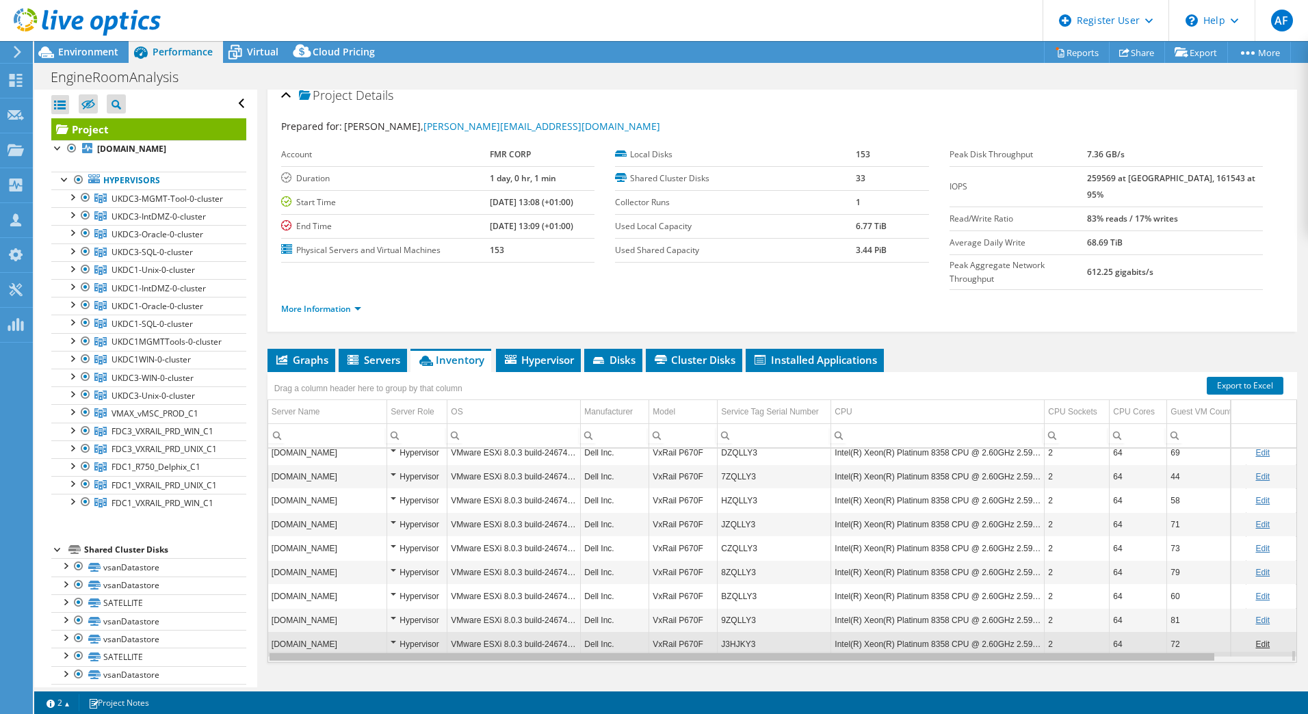
drag, startPoint x: 462, startPoint y: 633, endPoint x: 289, endPoint y: 631, distance: 173.1
click at [289, 631] on body "AF Dell User Adam Fox Adam.R.Fox@dell.com Dell My Profile Log Out \n Help Explo…" at bounding box center [654, 357] width 1308 height 714
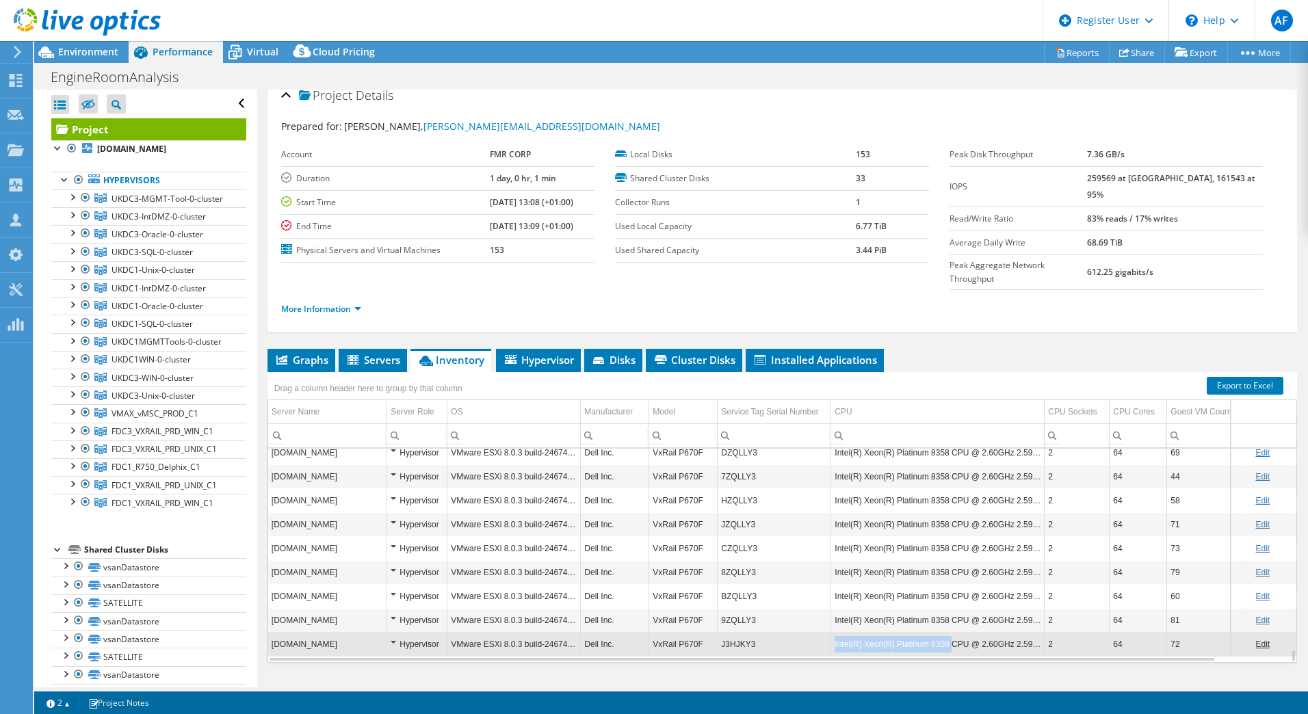
drag, startPoint x: 949, startPoint y: 619, endPoint x: 819, endPoint y: 625, distance: 129.4
click at [819, 632] on tr "ukfil9332esx.uk.fid-intl.com Hypervisor VMware ESXi 8.0.3 build-24674464 Dell I…" at bounding box center [815, 644] width 1094 height 24
copy tr "Intel(R) Xeon(R) Platinum 8358"
drag, startPoint x: 1036, startPoint y: 569, endPoint x: 834, endPoint y: 572, distance: 201.1
click at [834, 584] on td "Intel(R) Xeon(R) Platinum 8358 CPU @ 2.60GHz 2.59 GHz" at bounding box center [937, 596] width 213 height 24
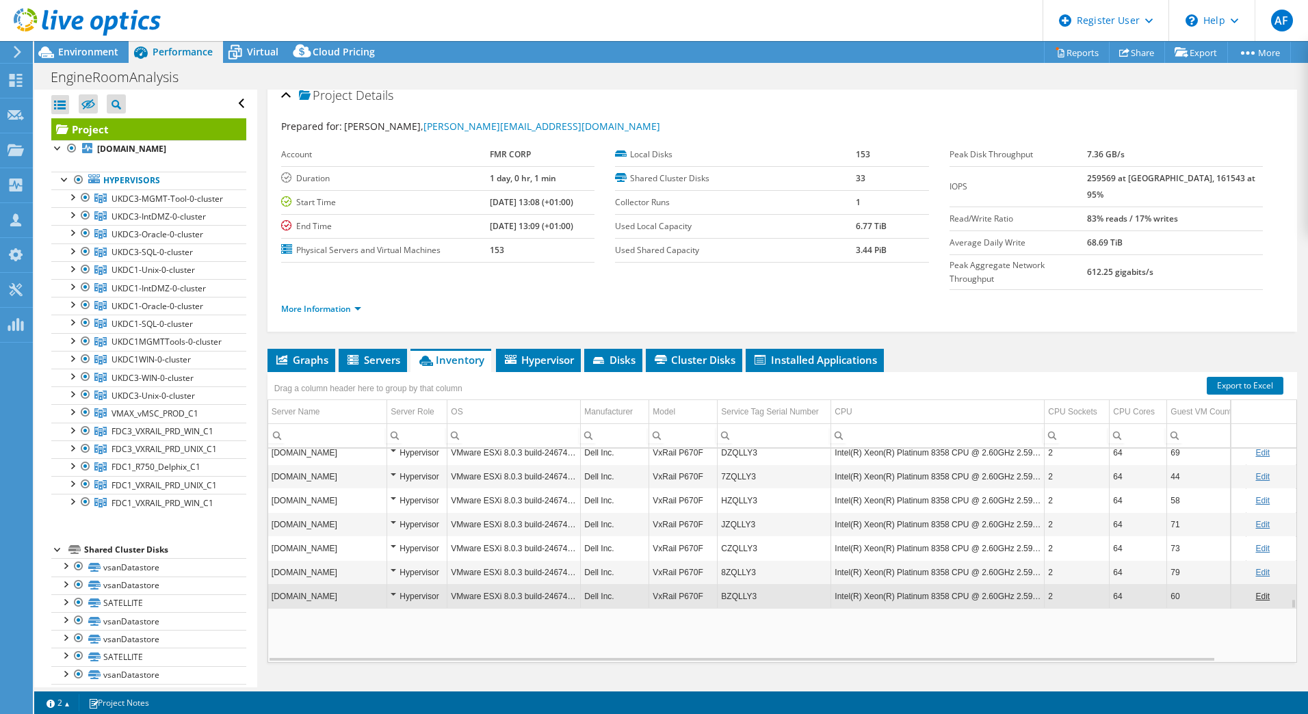
copy td "Intel(R) Xeon(R) Platinum 8358 CPU @ 2.60GHz 2.59 GH"
click at [379, 713] on html "AF Dell User Adam Fox Adam.R.Fox@dell.com Dell My Profile Log Out \n Help Explo…" at bounding box center [654, 357] width 1308 height 714
drag, startPoint x: 965, startPoint y: 569, endPoint x: 828, endPoint y: 575, distance: 137.6
click at [828, 584] on tr "ukfil9335esx.uk.fid-intl.com Hypervisor VMware ESXi 8.0.3 build-24674464 Dell I…" at bounding box center [815, 596] width 1094 height 24
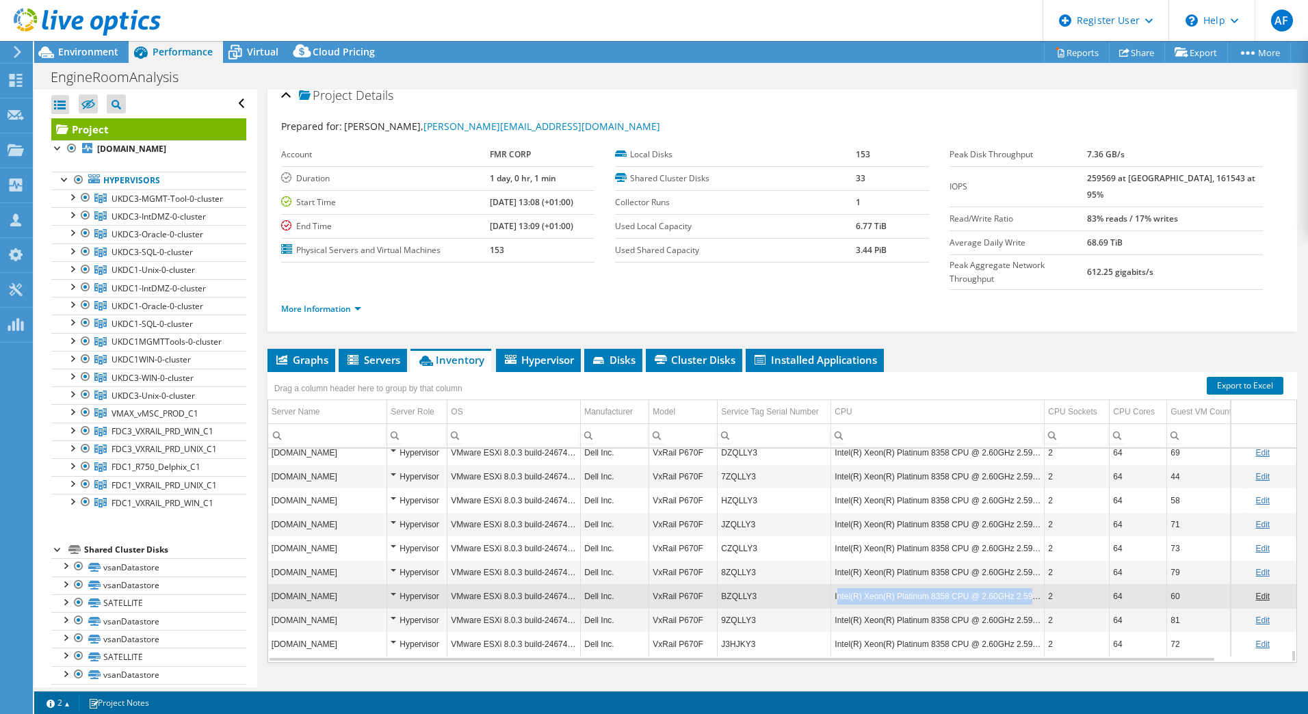
drag, startPoint x: 837, startPoint y: 568, endPoint x: 1042, endPoint y: 570, distance: 205.9
click at [1042, 584] on td "Intel(R) Xeon(R) Platinum 8358 CPU @ 2.60GHz 2.59 GHz" at bounding box center [937, 596] width 213 height 24
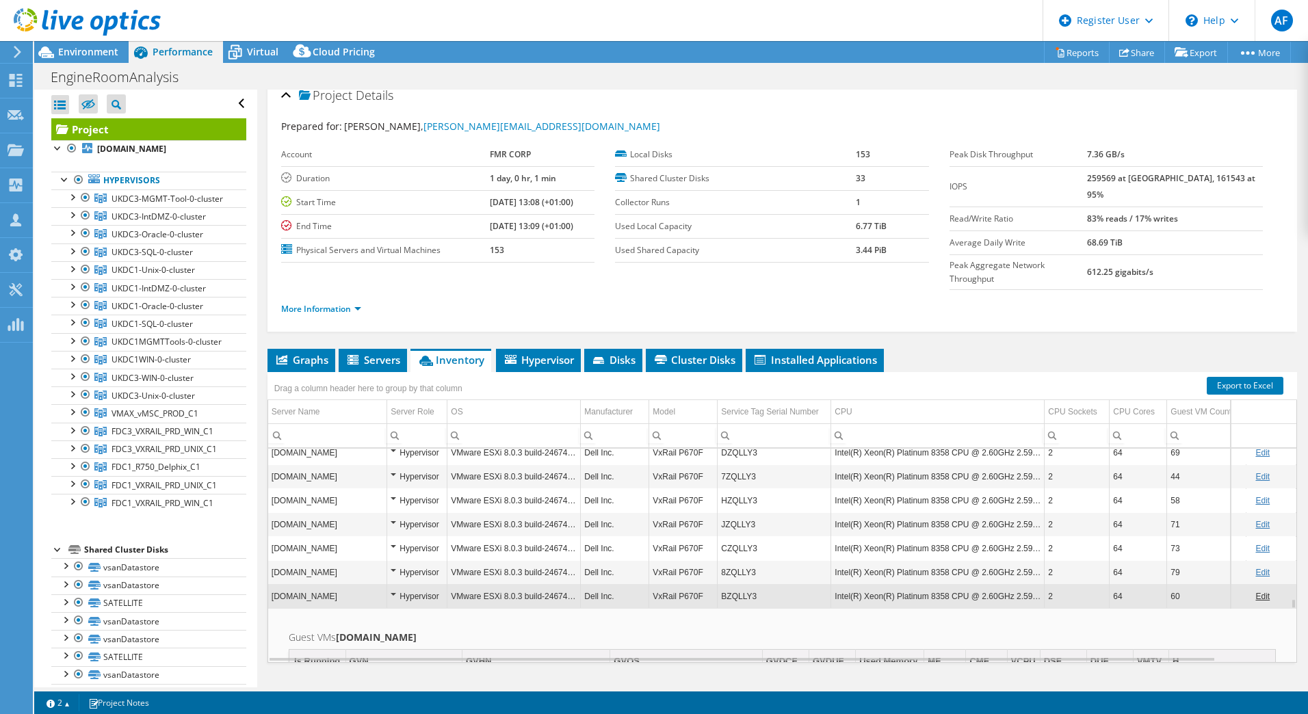
drag, startPoint x: 934, startPoint y: 570, endPoint x: 859, endPoint y: 532, distance: 83.8
click at [859, 536] on td "Intel(R) Xeon(R) Platinum 8358 CPU @ 2.60GHz 2.59 GHz" at bounding box center [937, 548] width 213 height 24
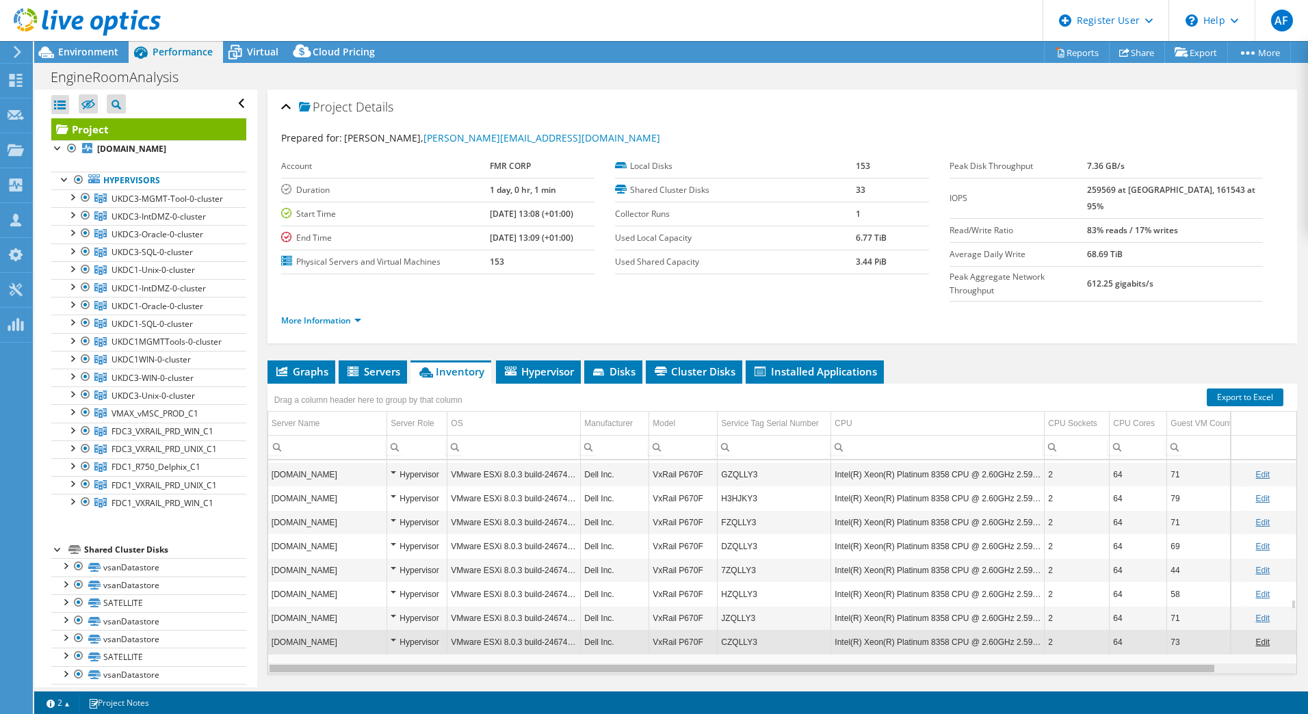
scroll to position [0, 76]
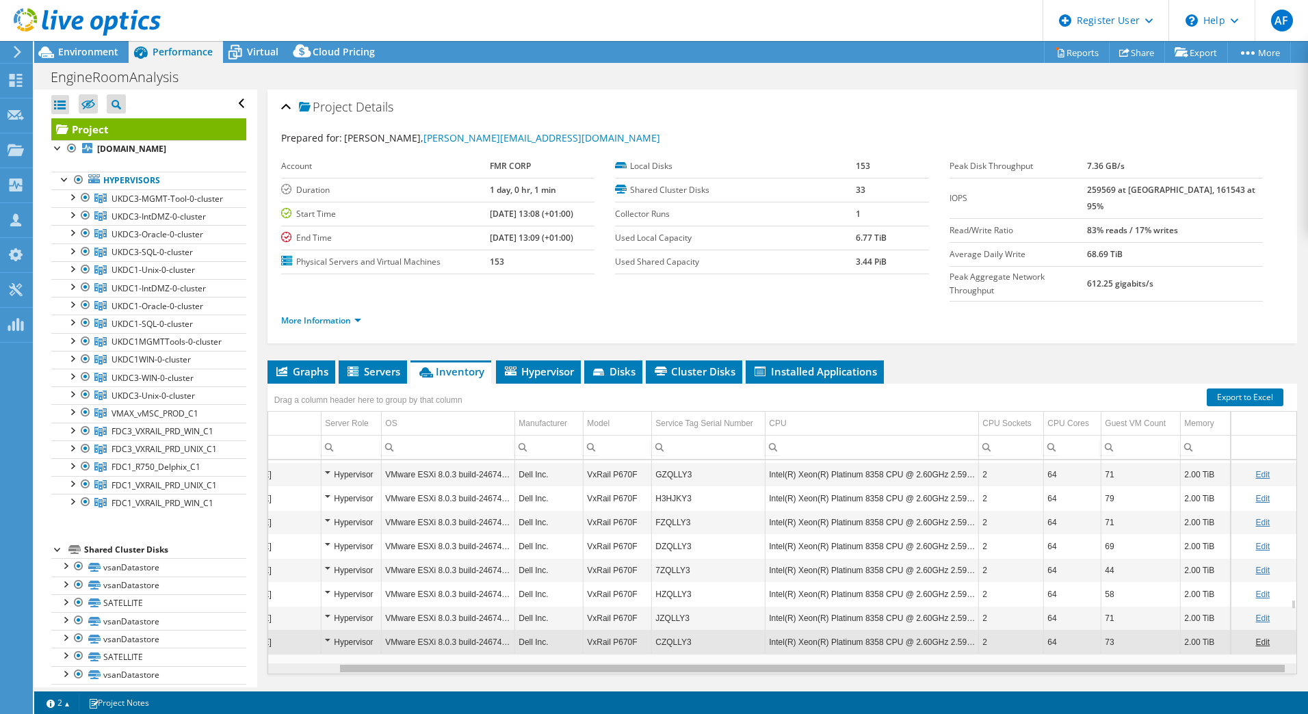
drag, startPoint x: 1018, startPoint y: 642, endPoint x: 1306, endPoint y: 655, distance: 288.2
click at [1306, 655] on body "AF Dell User Adam Fox Adam.R.Fox@dell.com Dell My Profile Log Out \n Help Explo…" at bounding box center [654, 357] width 1308 height 714
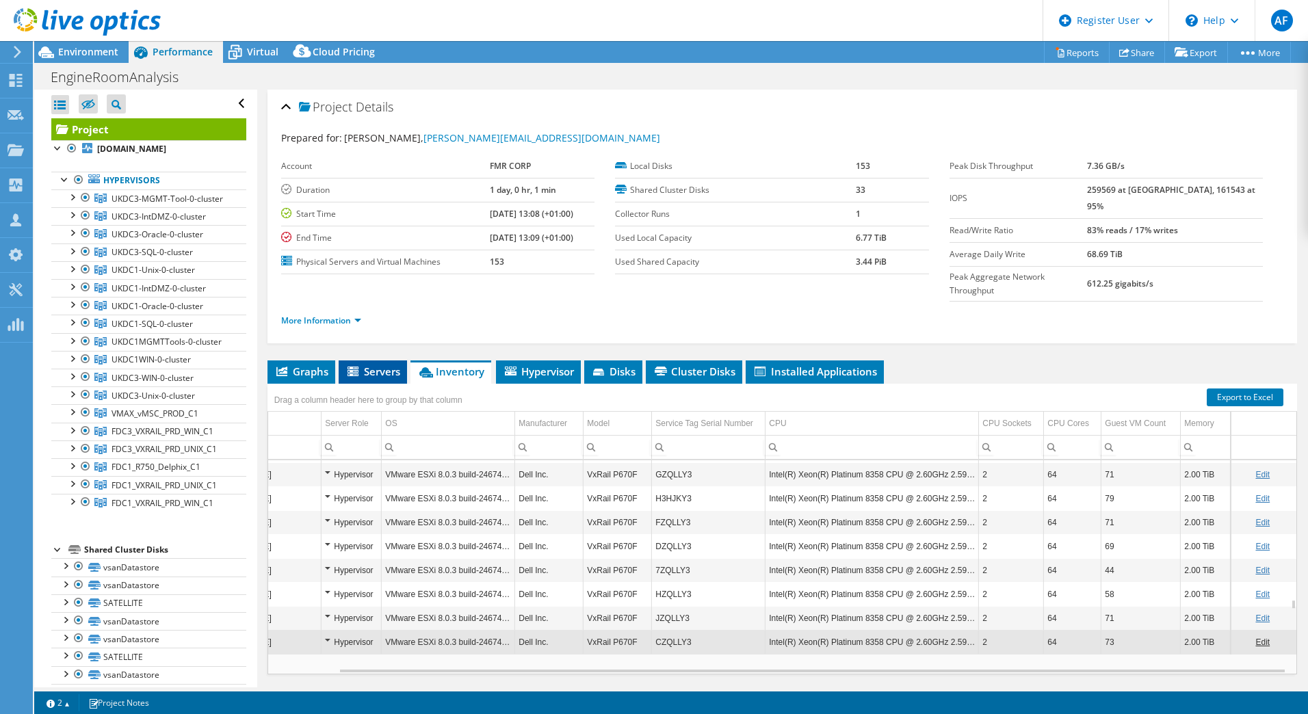
click at [372, 365] on span "Servers" at bounding box center [372, 372] width 55 height 14
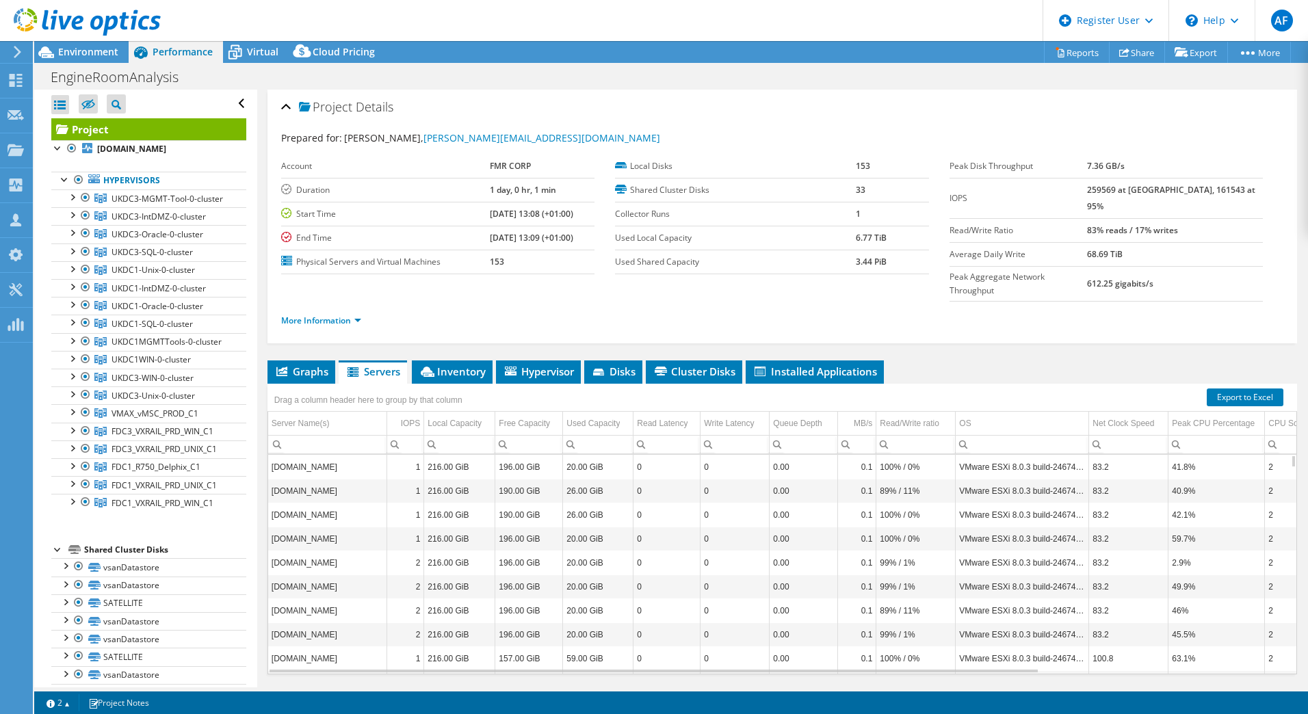
click at [338, 455] on td "[DOMAIN_NAME]" at bounding box center [327, 467] width 119 height 24
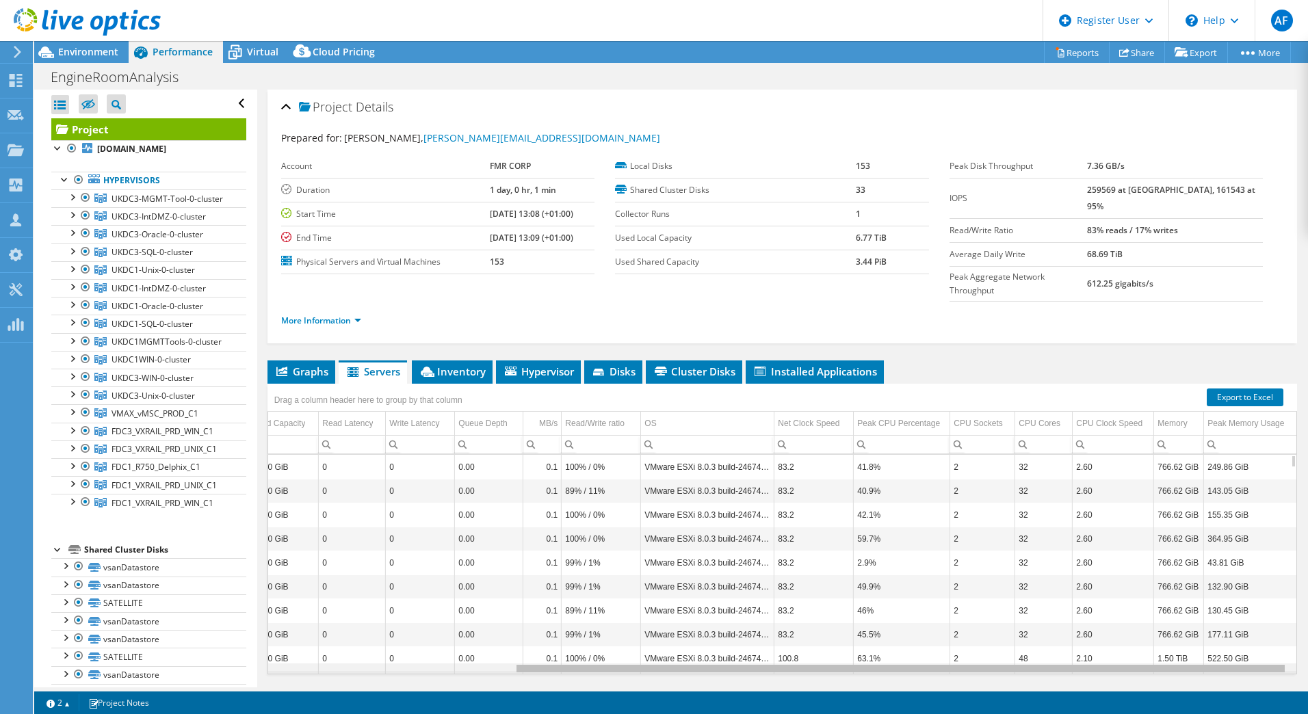
scroll to position [0, 326]
drag, startPoint x: 756, startPoint y: 635, endPoint x: 1065, endPoint y: 667, distance: 310.8
click at [1065, 667] on body "AF Dell User Adam Fox Adam.R.Fox@dell.com Dell My Profile Log Out \n Help Explo…" at bounding box center [654, 357] width 1308 height 714
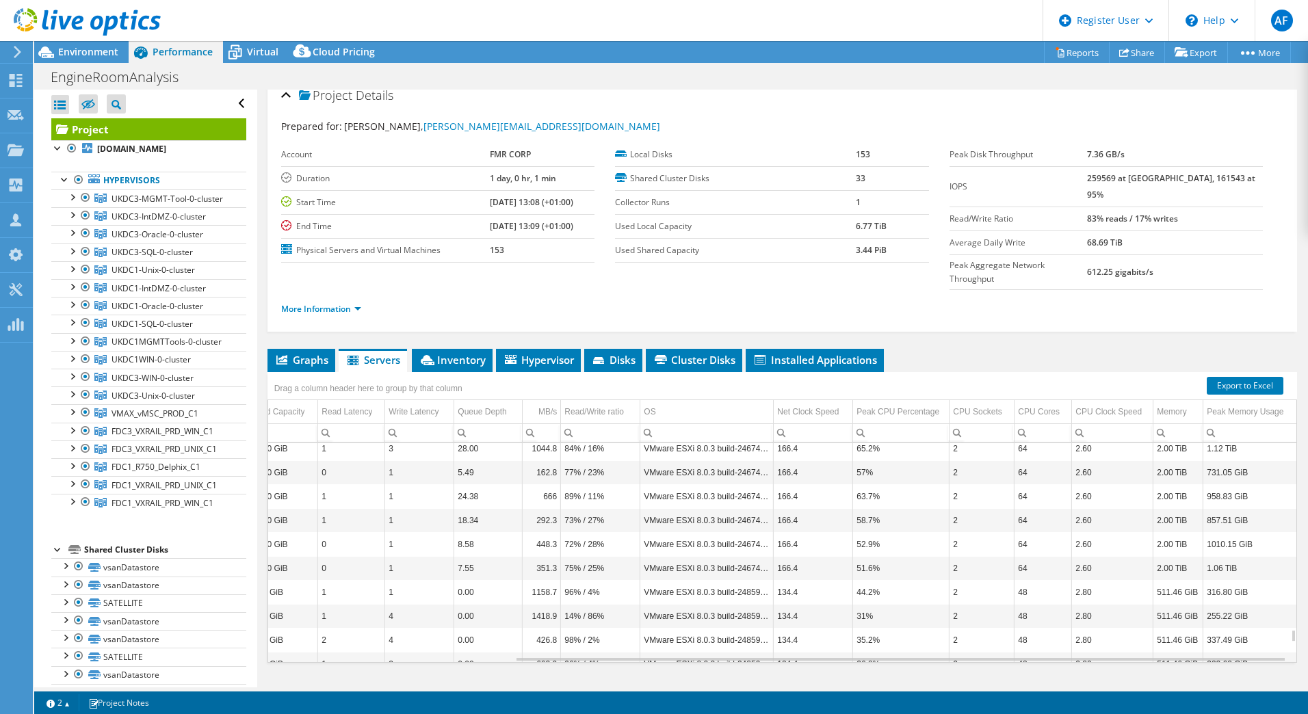
scroll to position [3450, 326]
click at [324, 303] on link "More Information" at bounding box center [321, 309] width 80 height 12
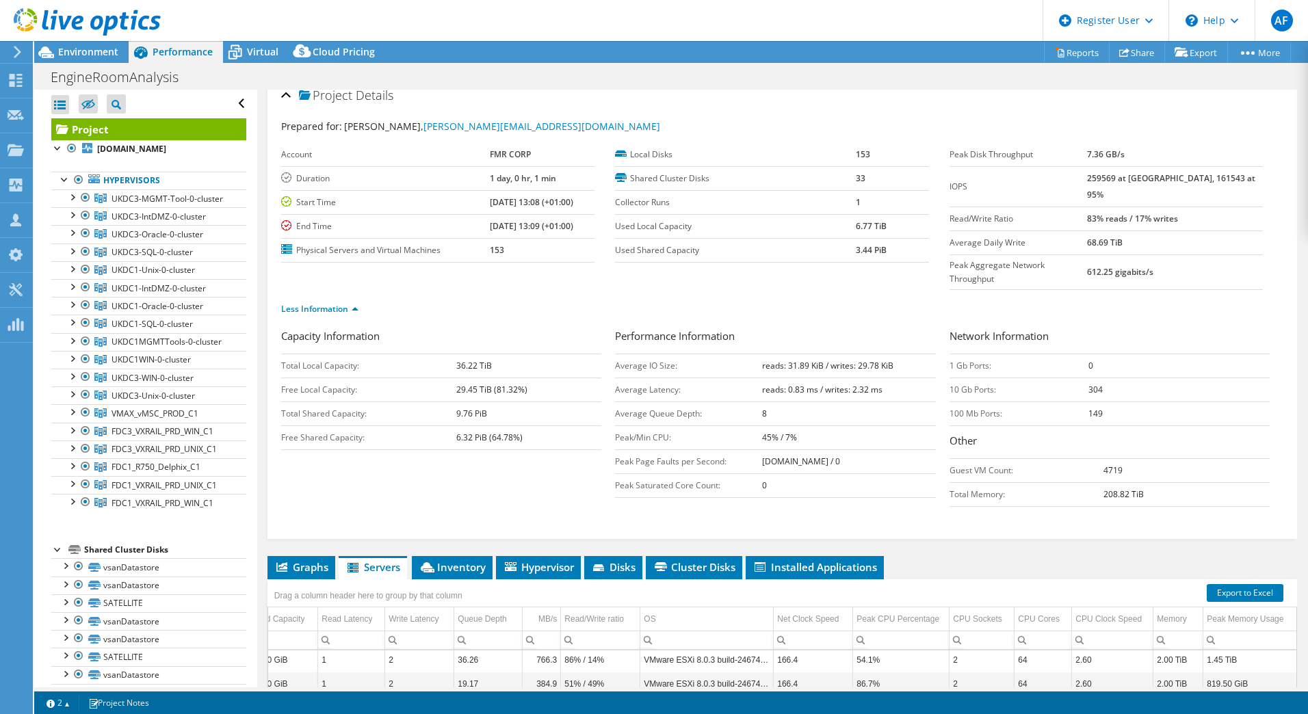
drag, startPoint x: 1109, startPoint y: 360, endPoint x: 1070, endPoint y: 365, distance: 38.6
click at [1070, 378] on tr "10 Gb Ports: 304" at bounding box center [1109, 390] width 320 height 24
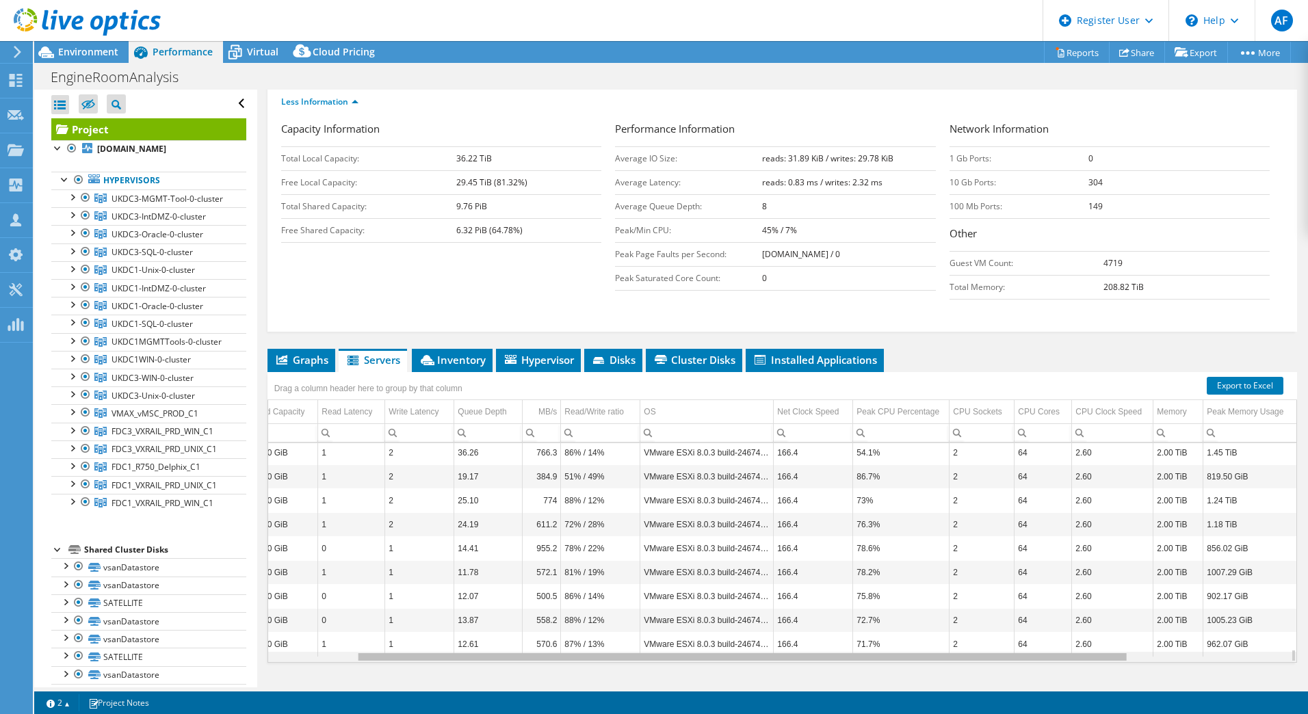
scroll to position [0, 0]
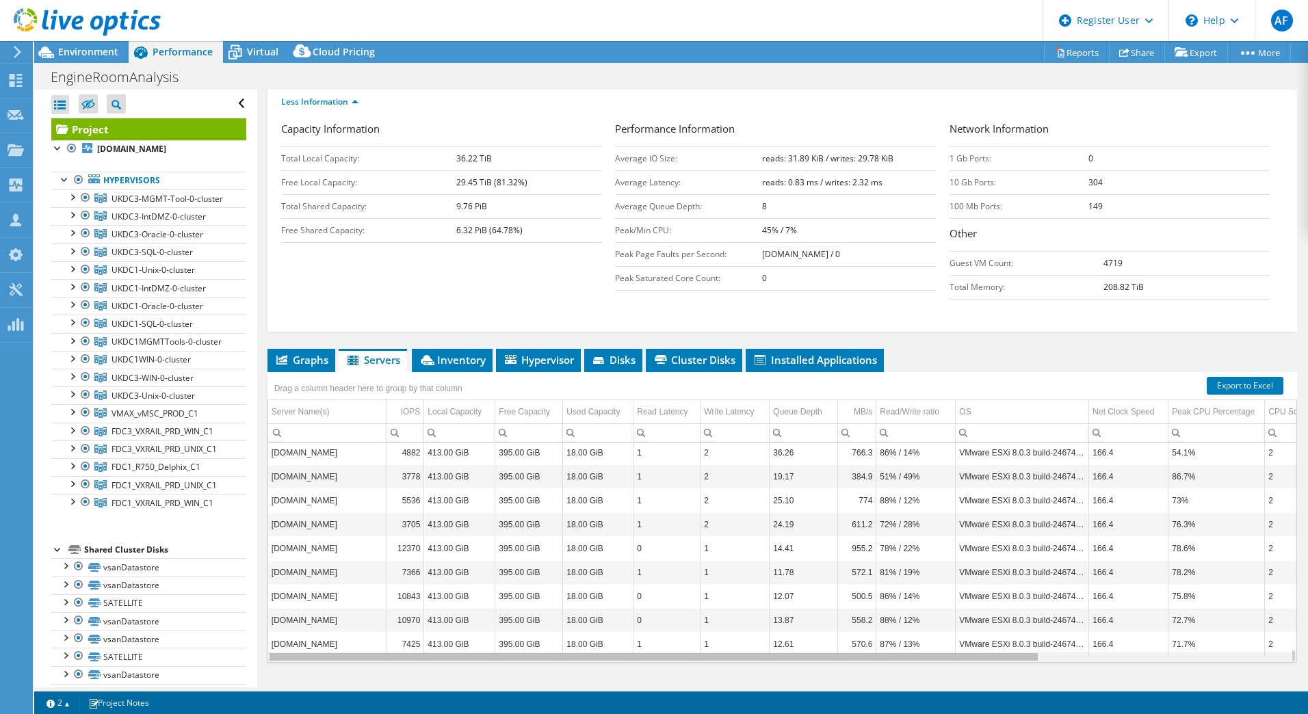
drag, startPoint x: 622, startPoint y: 633, endPoint x: 419, endPoint y: 644, distance: 203.5
click at [419, 644] on body "AF Dell User Adam Fox Adam.R.Fox@dell.com Dell My Profile Log Out \n Help Explo…" at bounding box center [654, 357] width 1308 height 714
click at [339, 632] on td "[DOMAIN_NAME]" at bounding box center [327, 644] width 119 height 24
click at [856, 632] on td "570.6" at bounding box center [857, 644] width 38 height 24
click at [479, 353] on span "Inventory" at bounding box center [452, 360] width 67 height 14
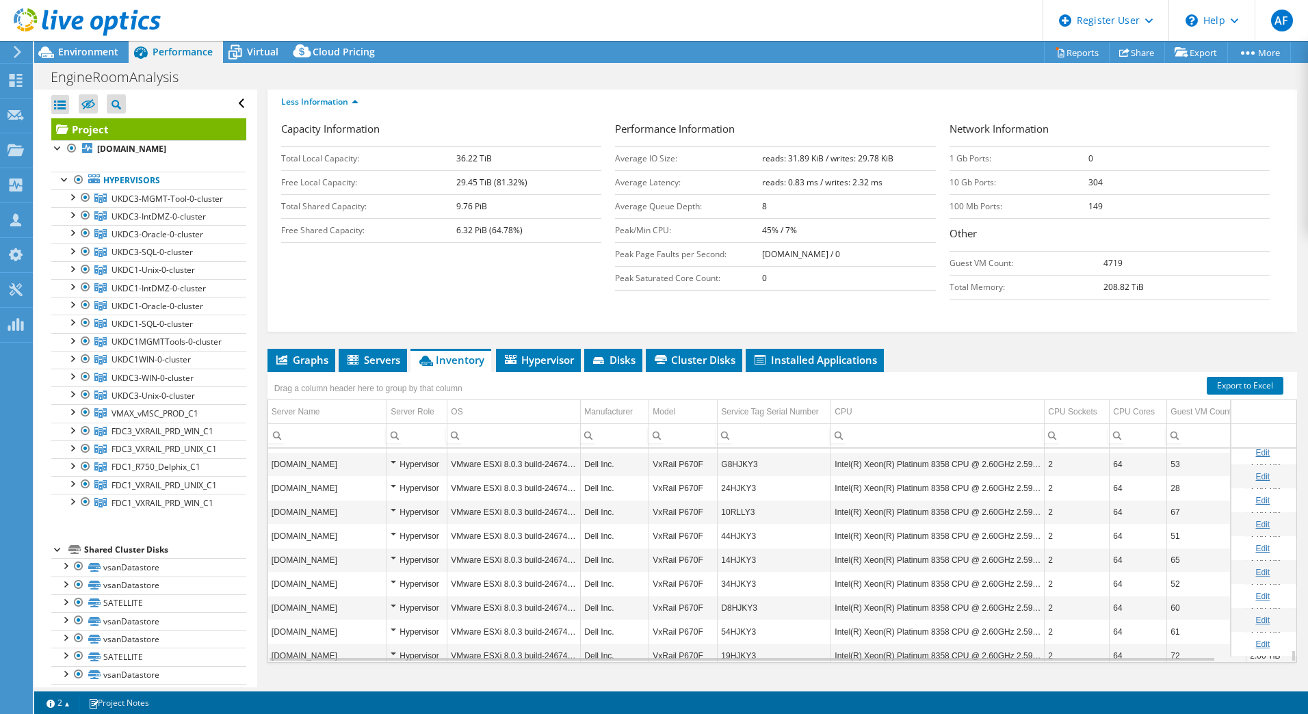
scroll to position [3456, 0]
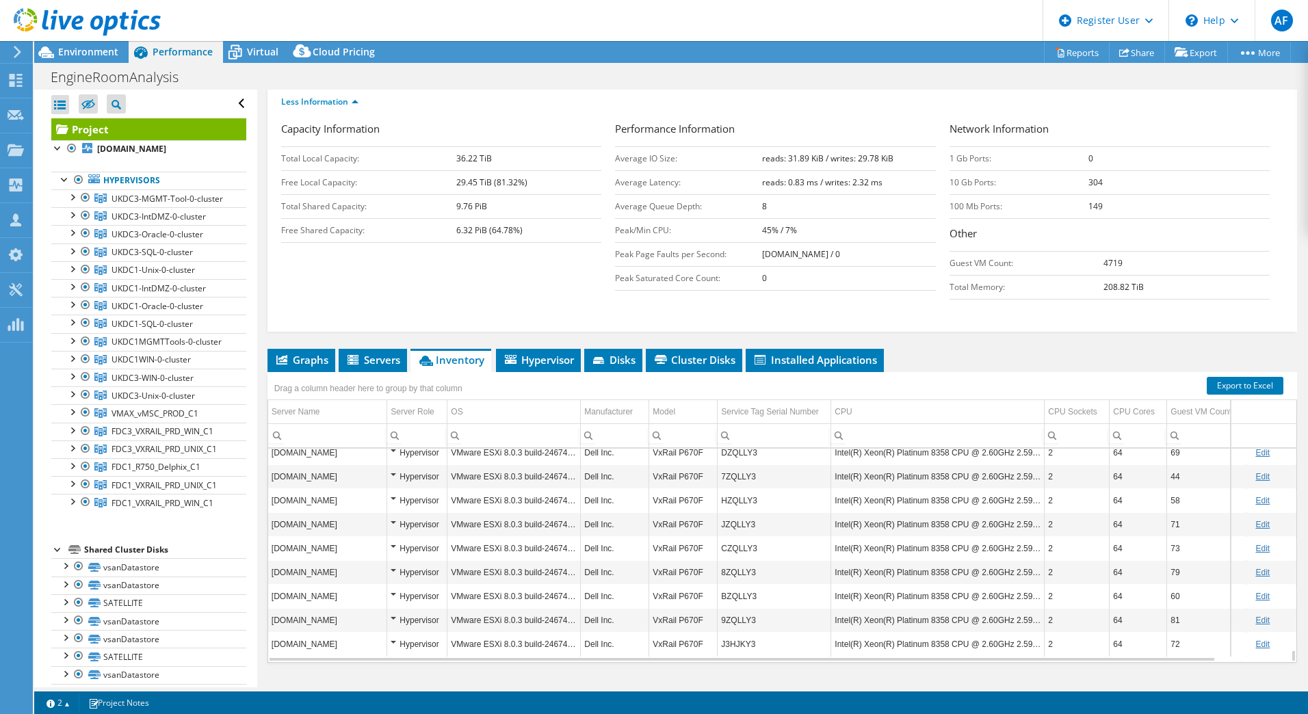
click at [681, 632] on td "VxRail P670F" at bounding box center [683, 644] width 68 height 24
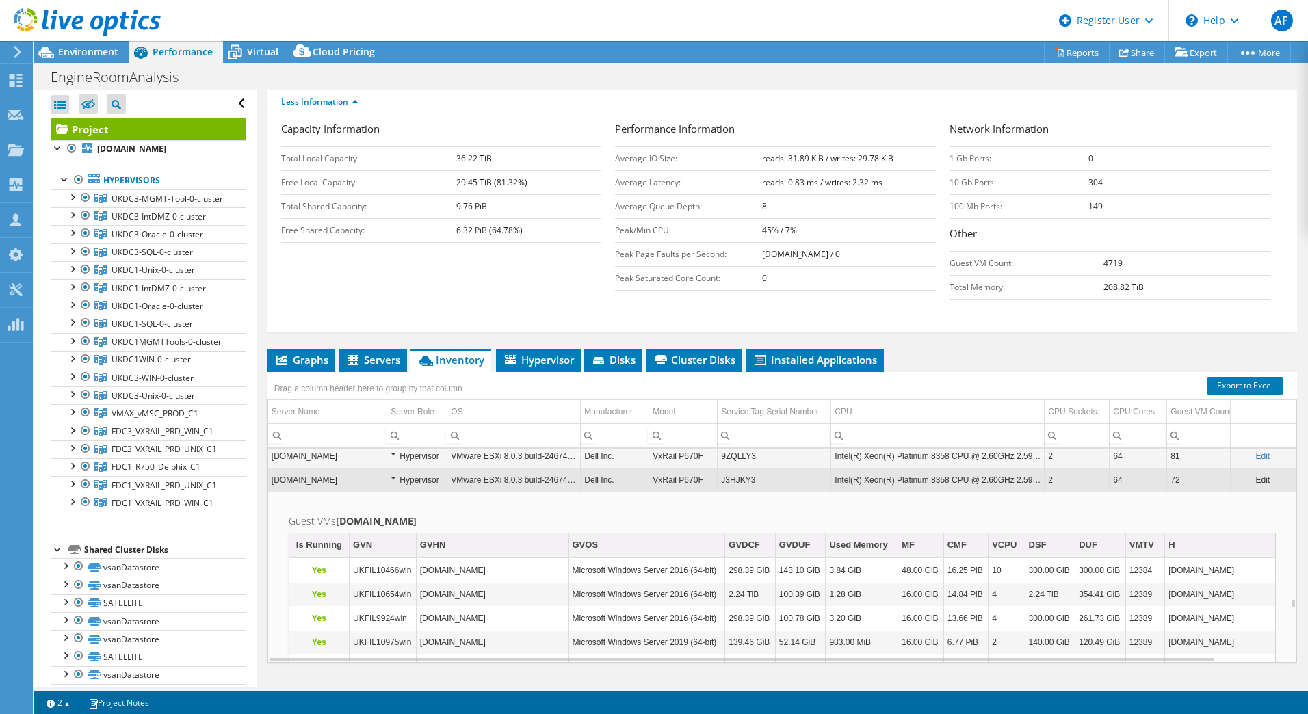
scroll to position [3620, 0]
click at [363, 469] on td "[DOMAIN_NAME]" at bounding box center [327, 481] width 119 height 24
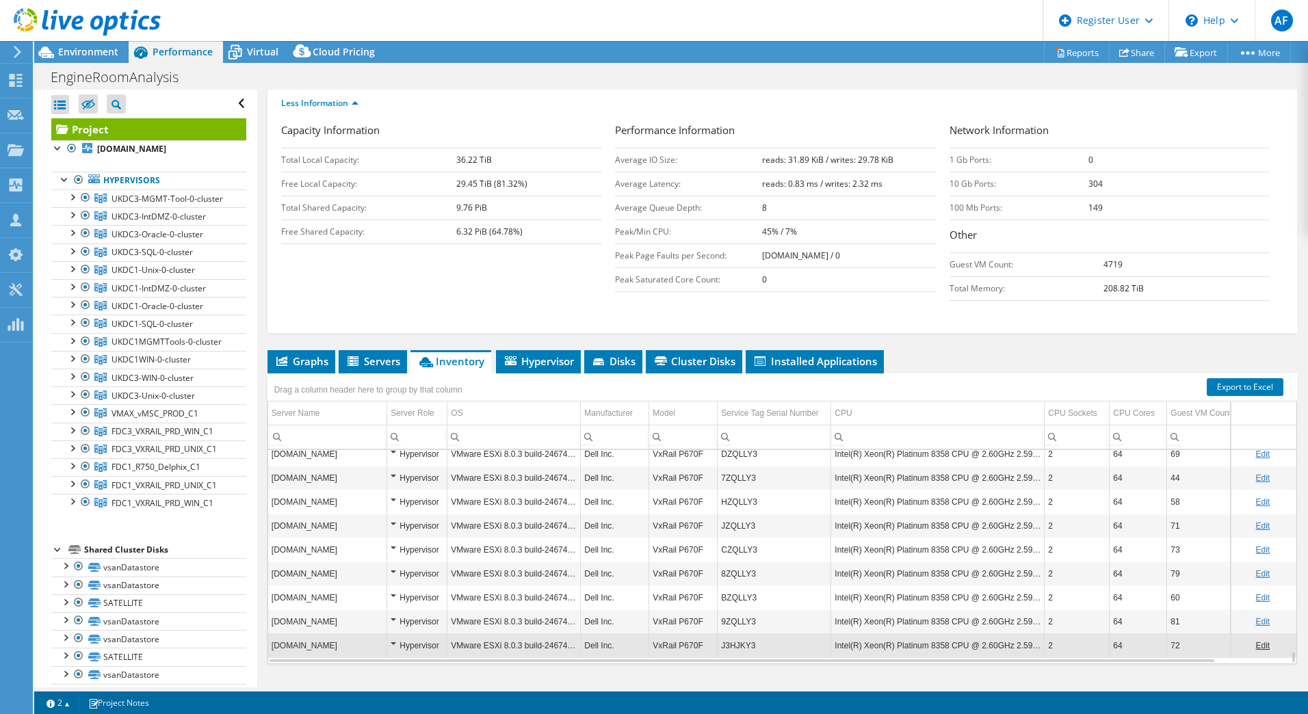
scroll to position [219, 0]
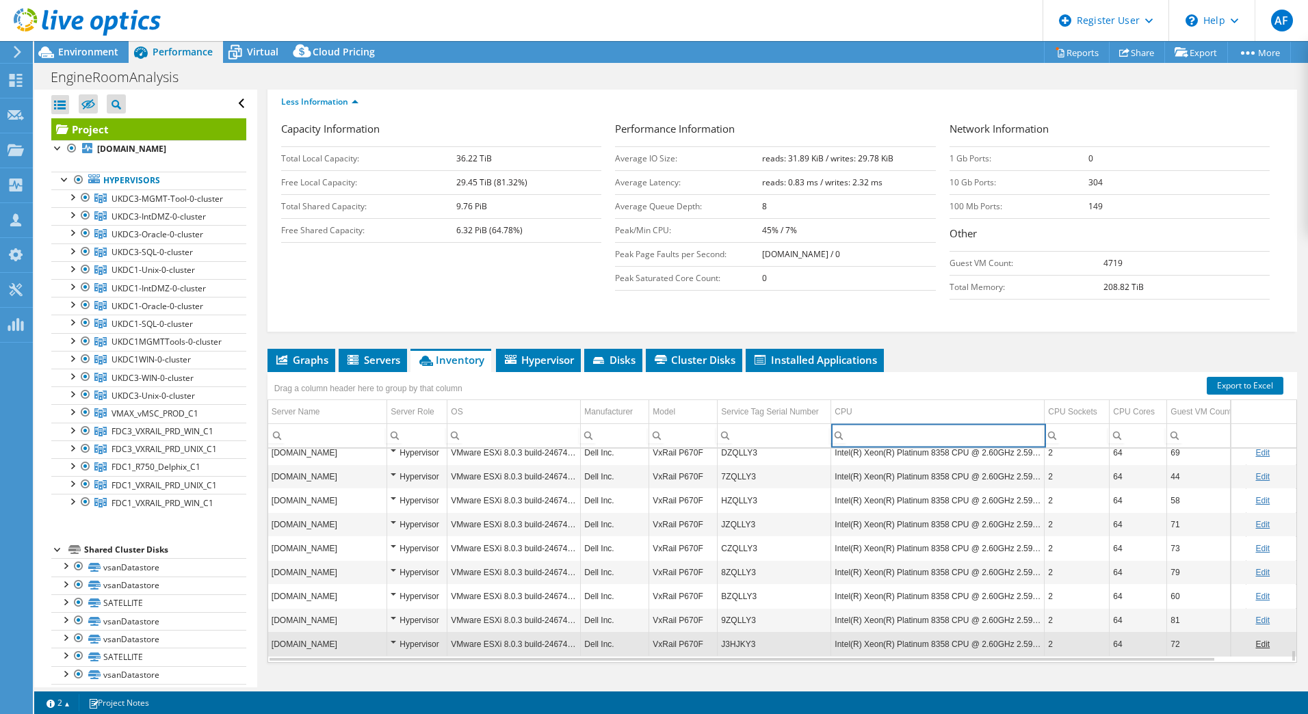
click at [1017, 427] on input "Column CPU, Filter cell" at bounding box center [937, 436] width 213 height 18
type input "8358"
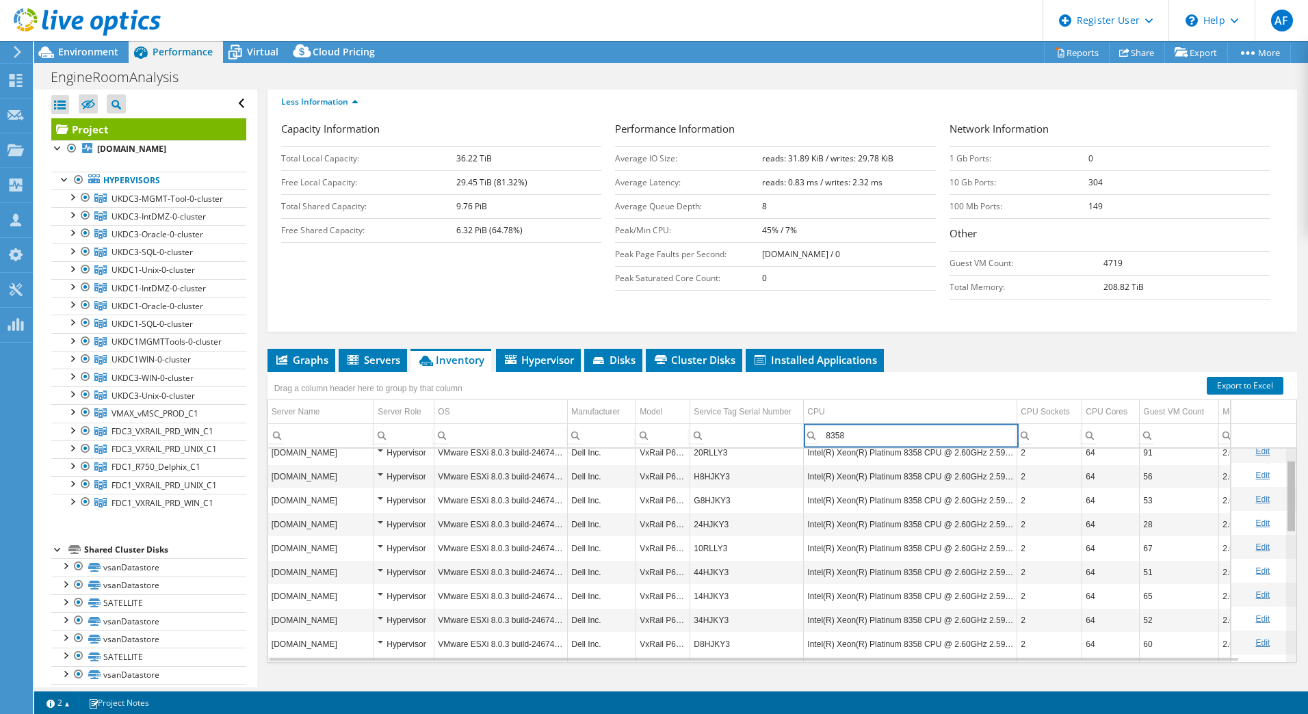
scroll to position [0, 0]
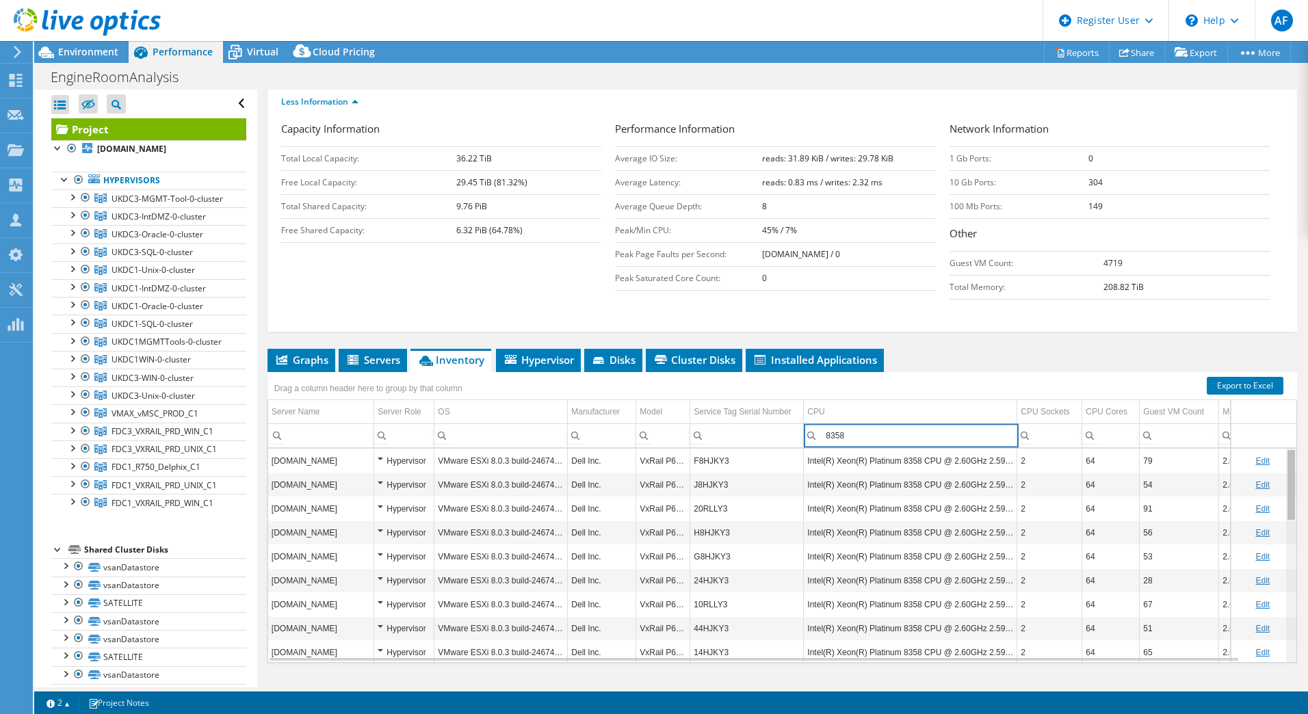
drag, startPoint x: 1280, startPoint y: 466, endPoint x: 1301, endPoint y: 490, distance: 32.5
click at [1301, 490] on body "AF Dell User Adam Fox Adam.R.Fox@dell.com Dell My Profile Log Out \n Help Explo…" at bounding box center [654, 357] width 1308 height 714
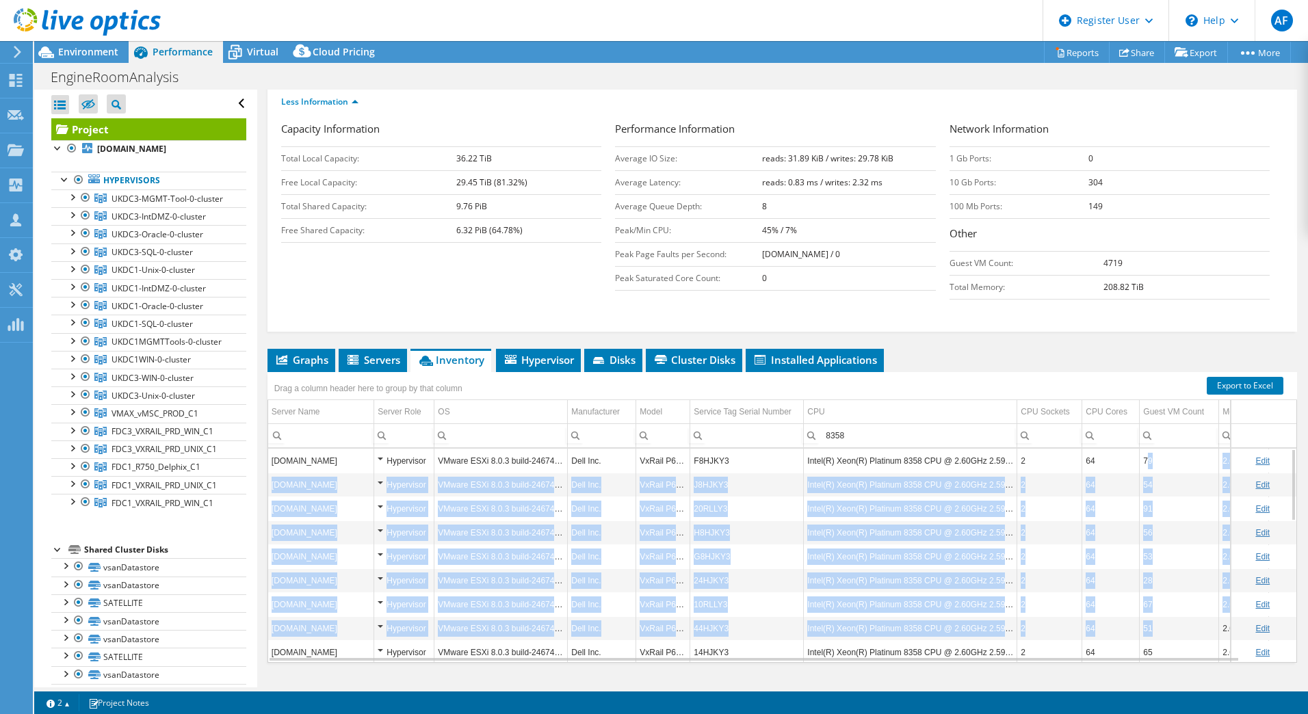
drag, startPoint x: 1146, startPoint y: 430, endPoint x: 1159, endPoint y: 605, distance: 176.3
click at [1171, 449] on td "79" at bounding box center [1179, 461] width 79 height 24
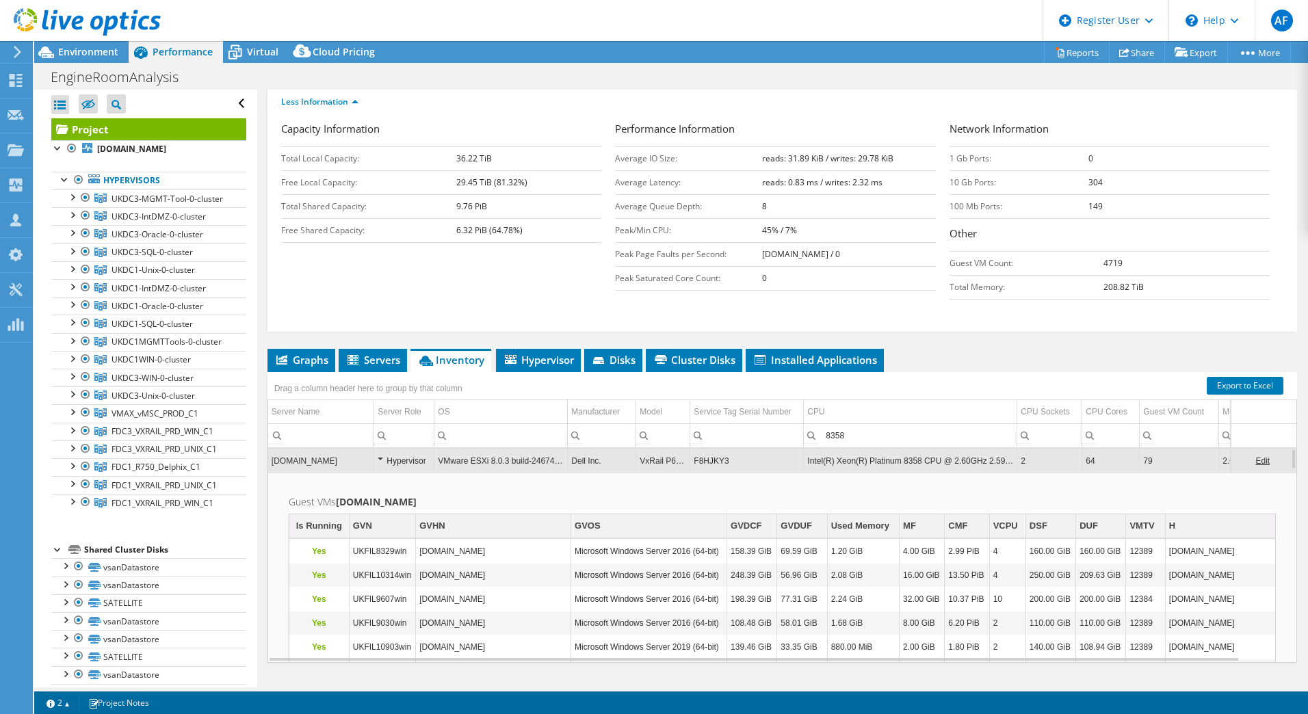
click at [1163, 449] on td "79" at bounding box center [1179, 461] width 79 height 24
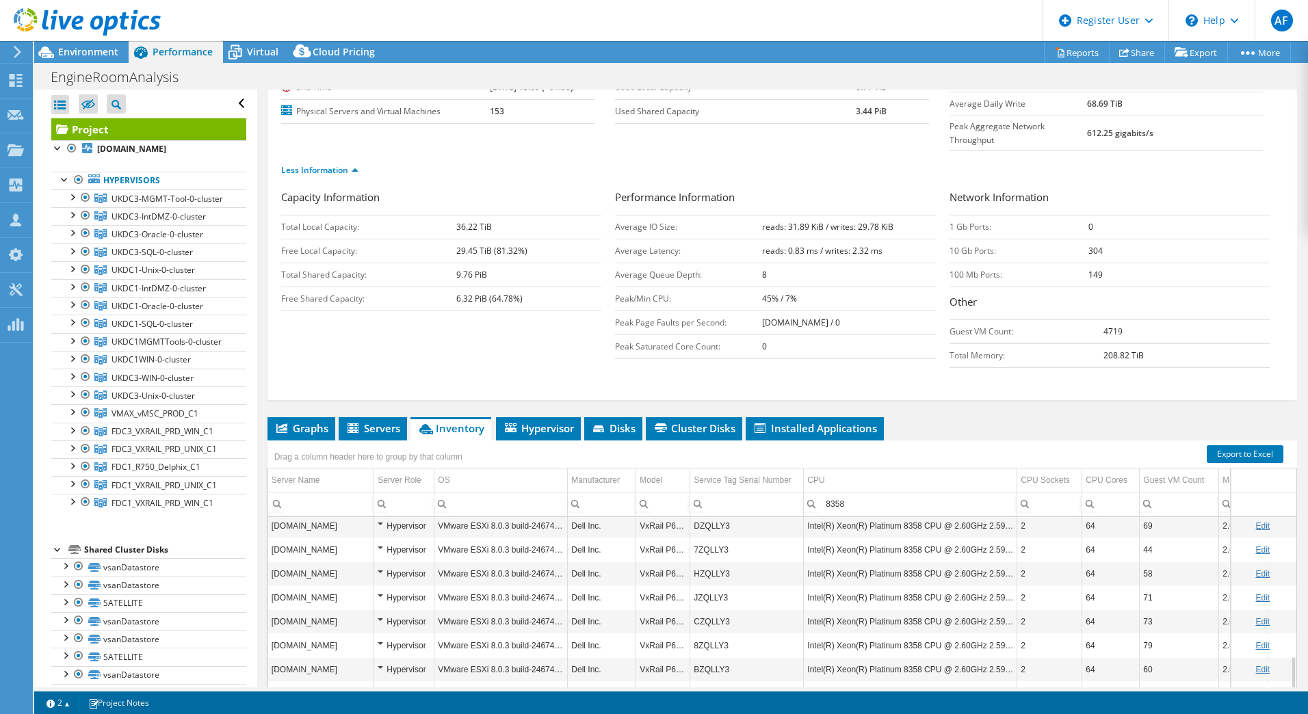
scroll to position [219, 0]
